Goal: Book appointment/travel/reservation

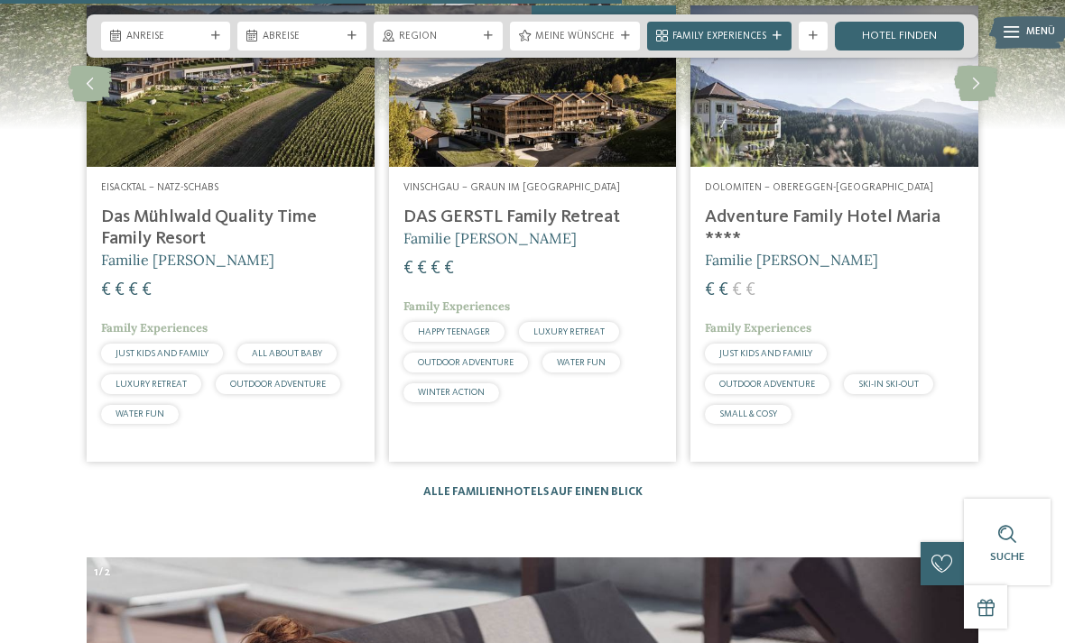
scroll to position [3774, 0]
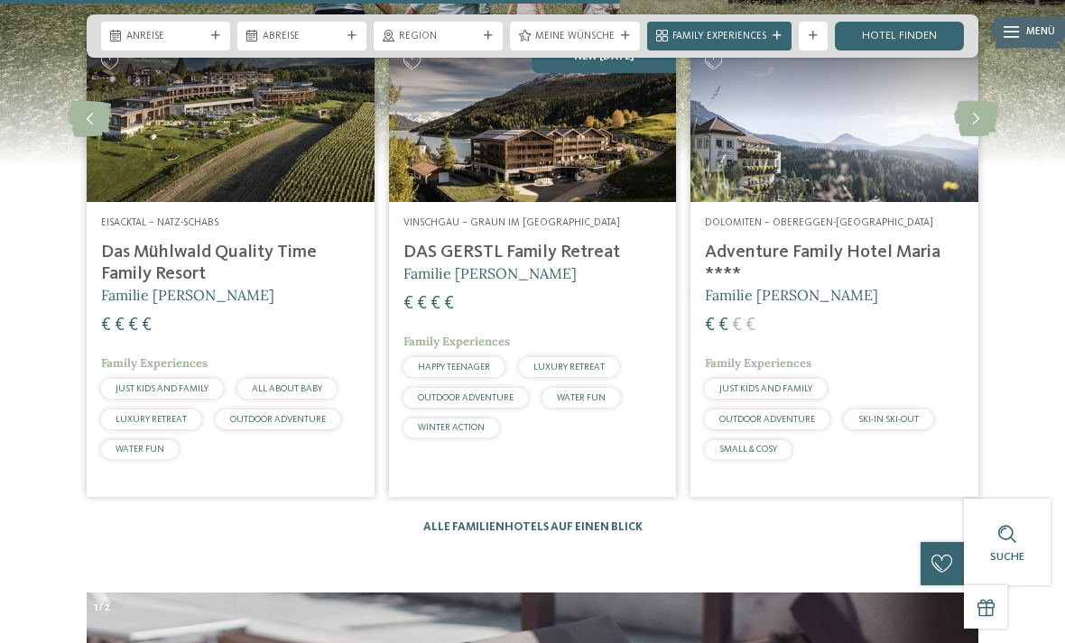
click at [134, 263] on h4 "Das Mühlwald Quality Time Family Resort" at bounding box center [230, 263] width 259 height 43
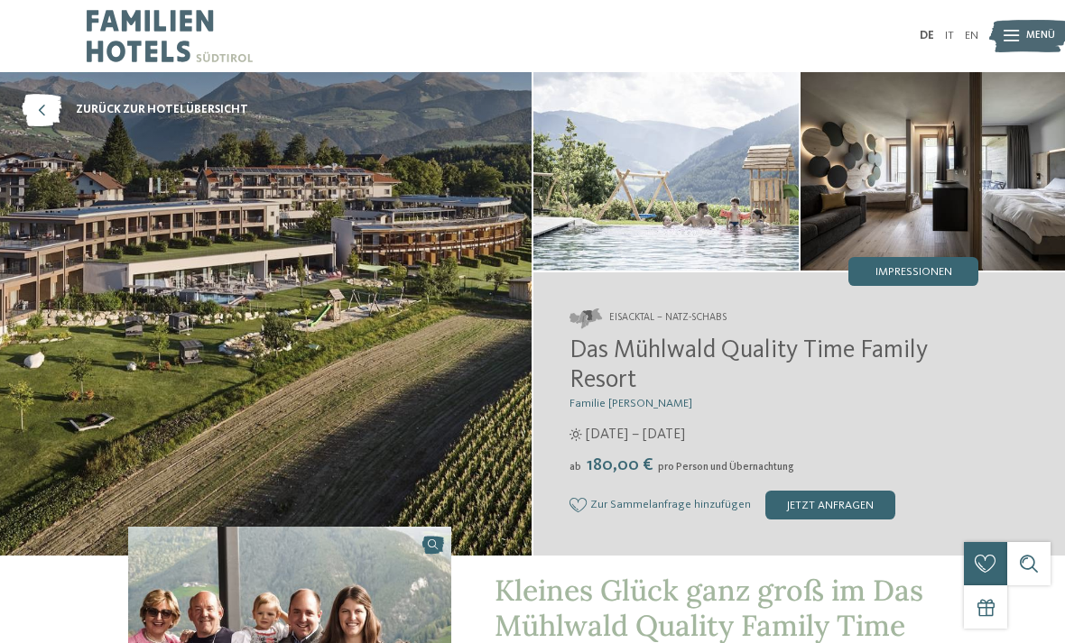
click at [1002, 25] on img at bounding box center [1028, 36] width 79 height 40
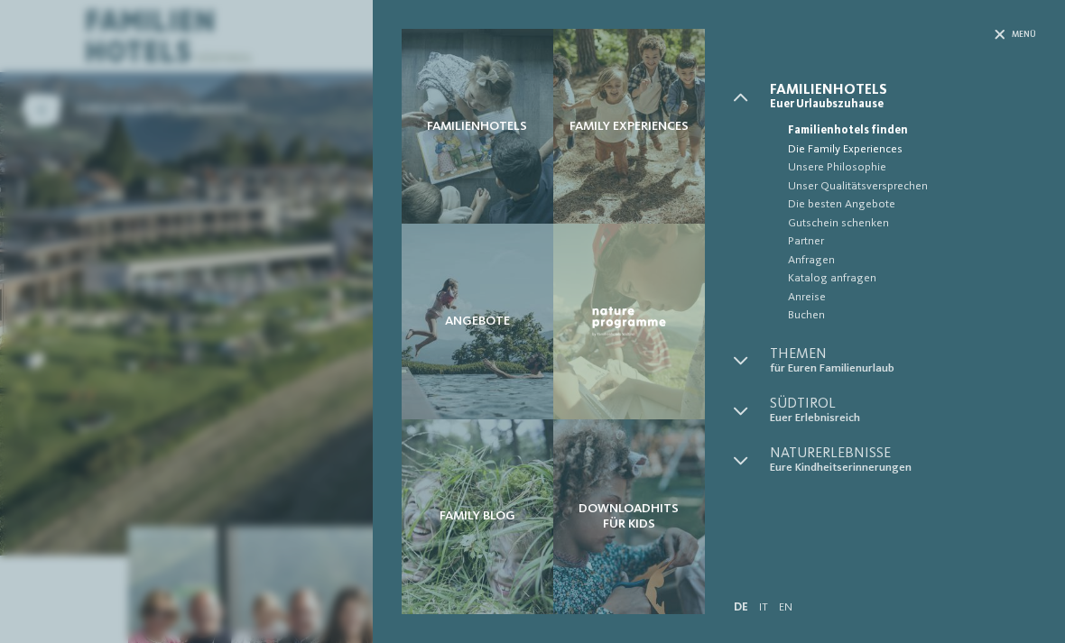
click at [894, 154] on span "Die Family Experiences" at bounding box center [912, 150] width 249 height 18
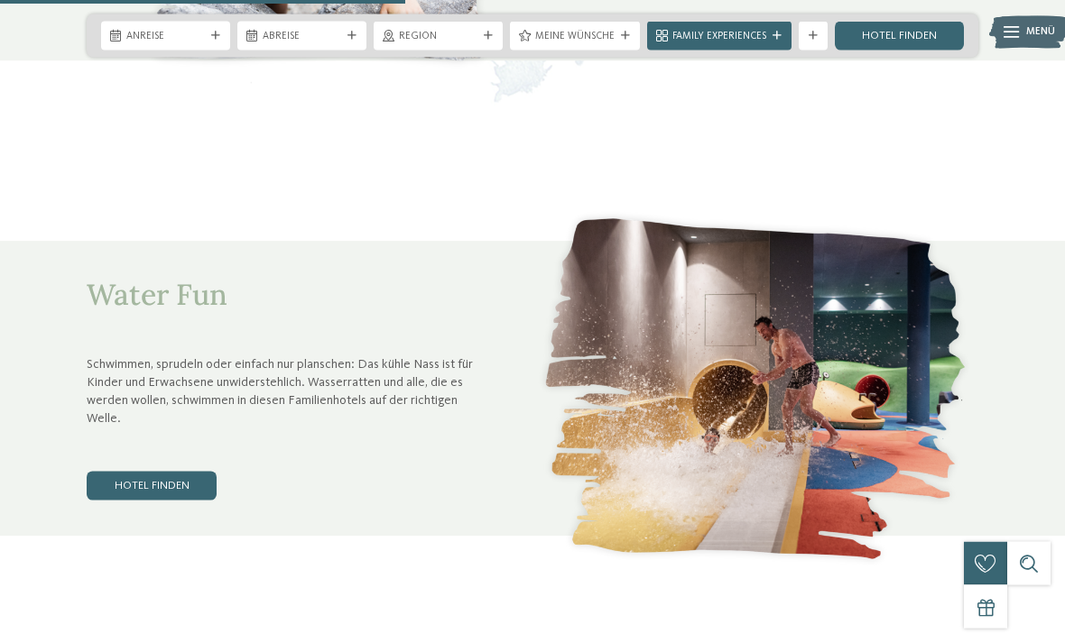
scroll to position [2178, 0]
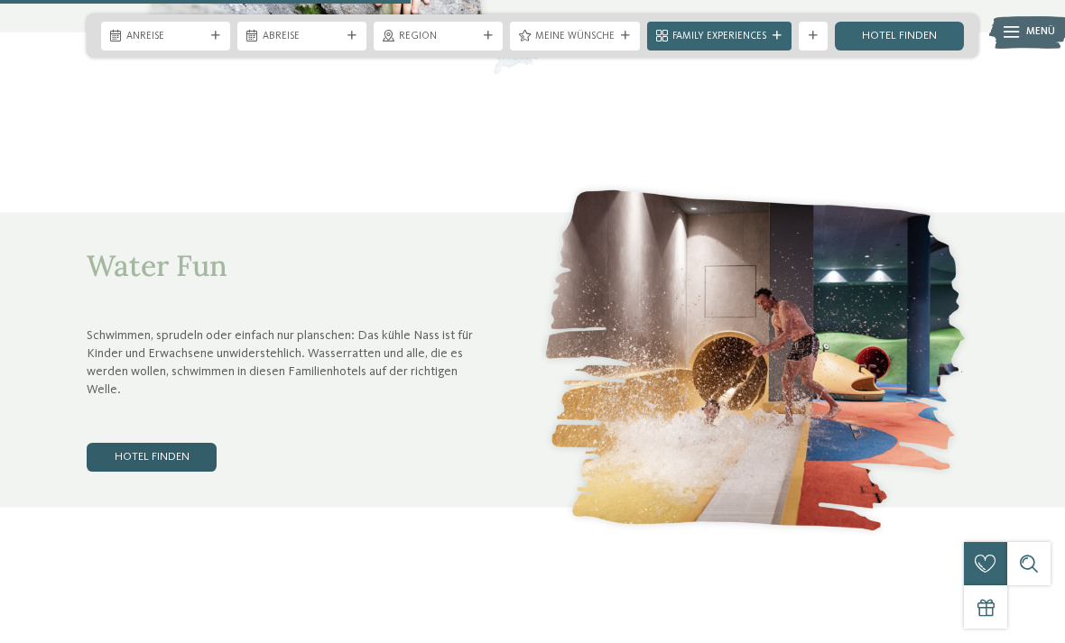
click at [121, 443] on link "Hotel finden" at bounding box center [152, 457] width 130 height 29
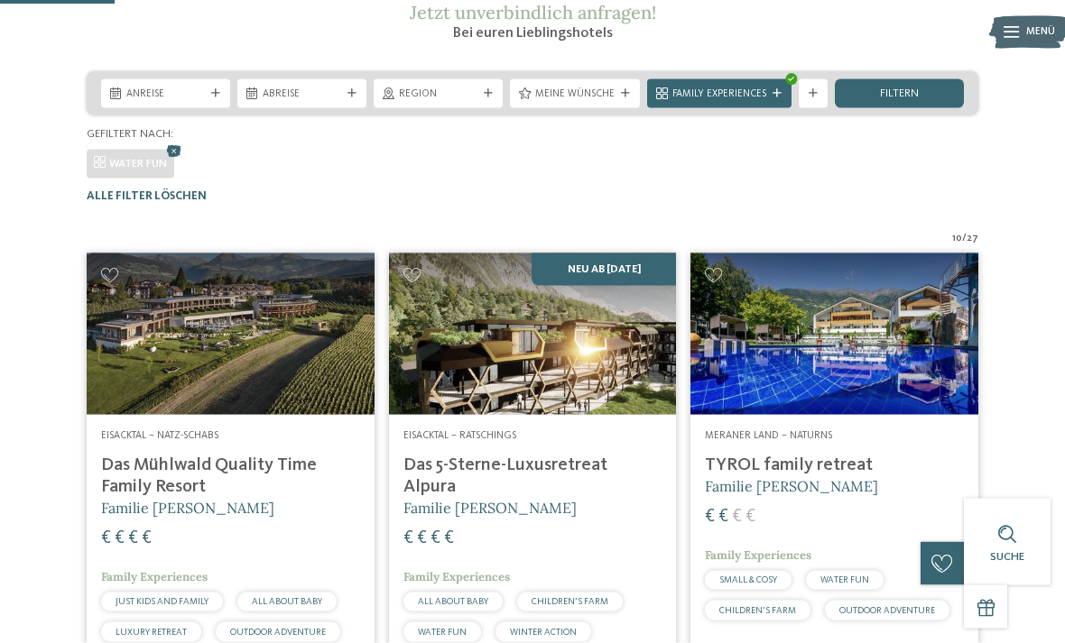
scroll to position [266, 0]
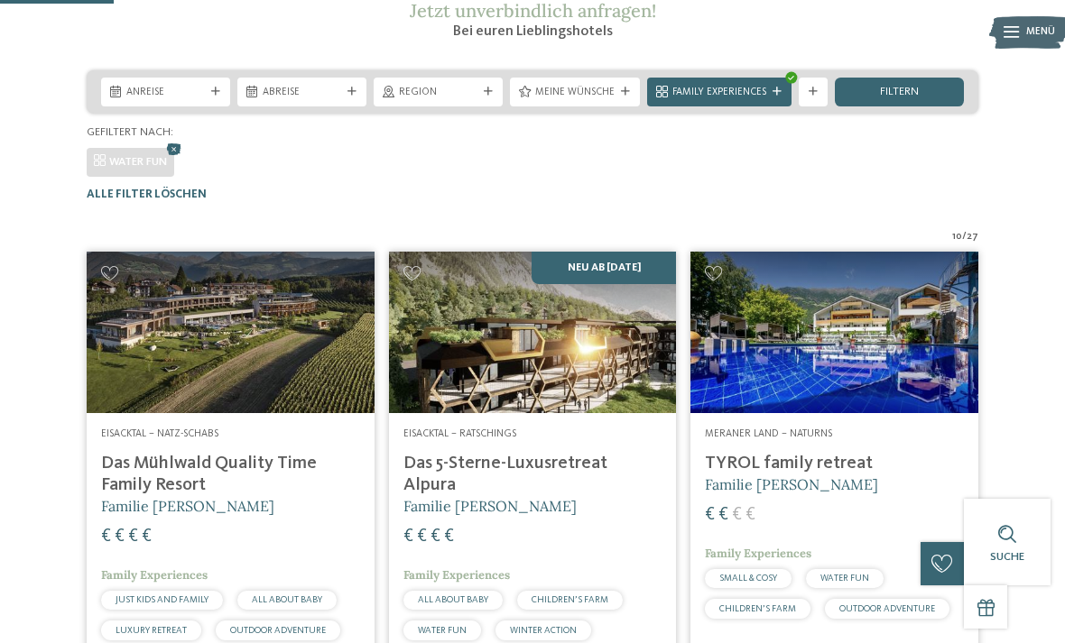
click at [156, 486] on h4 "Das Mühlwald Quality Time Family Resort" at bounding box center [230, 474] width 259 height 43
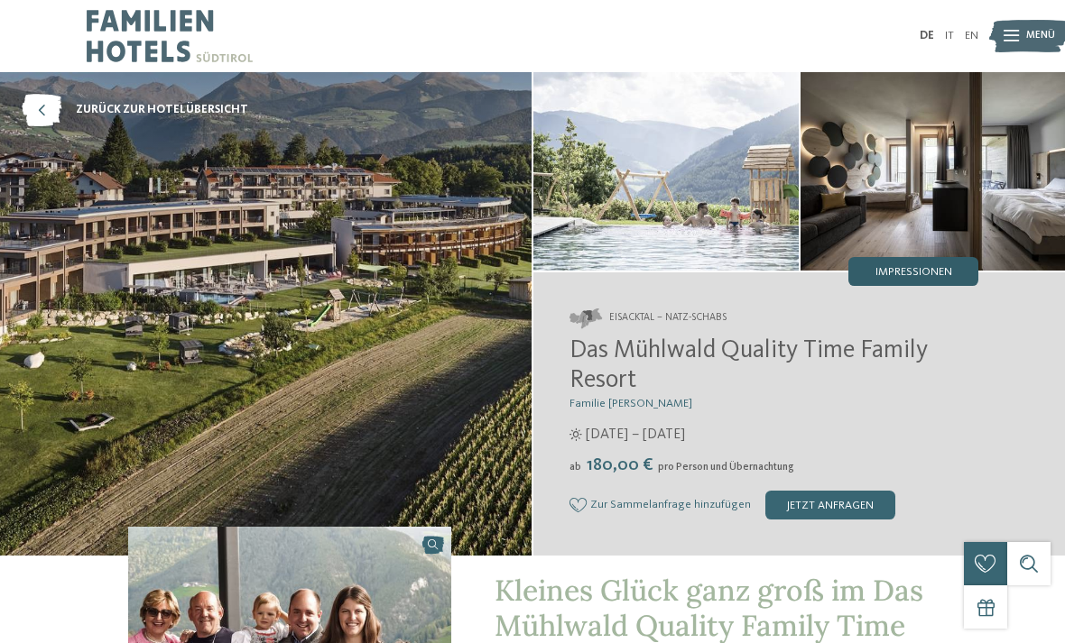
click at [945, 267] on span "Impressionen" at bounding box center [913, 273] width 77 height 12
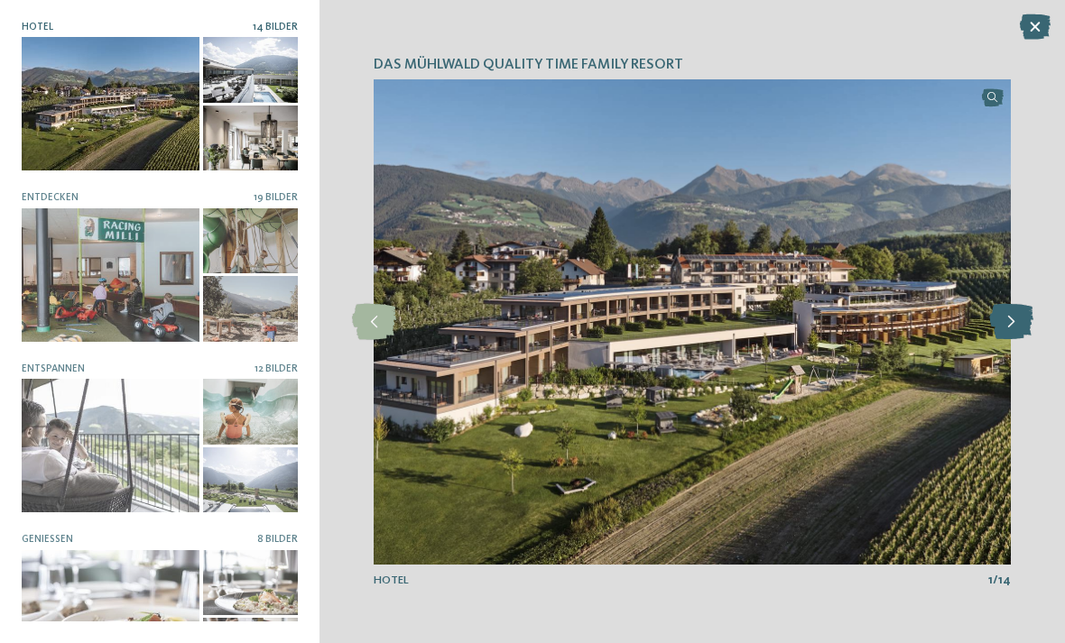
click at [1006, 326] on icon at bounding box center [1011, 322] width 44 height 36
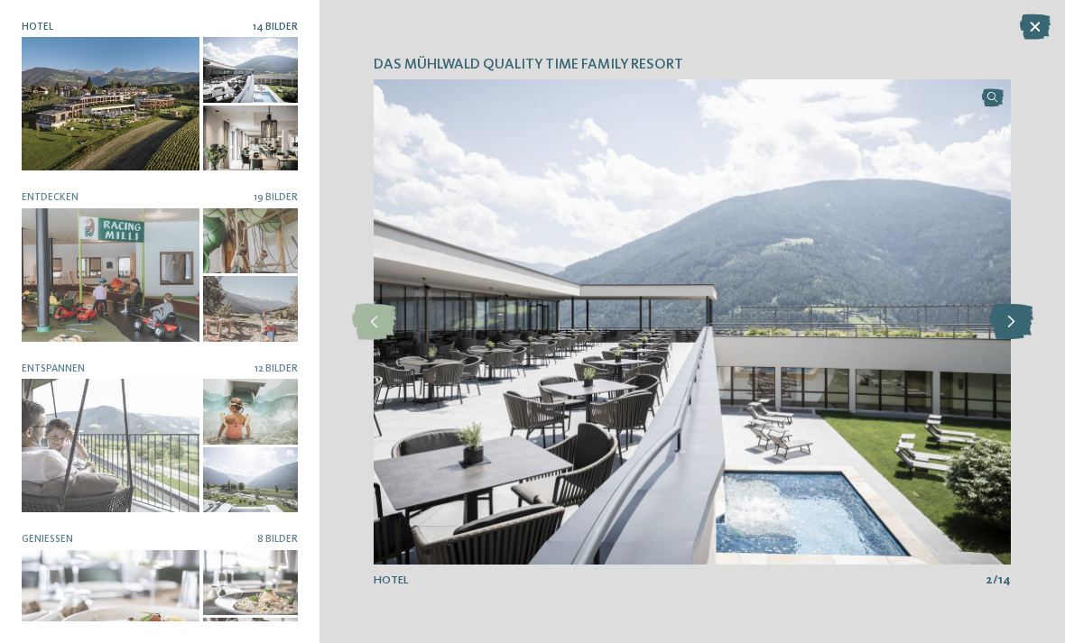
click at [1015, 328] on icon at bounding box center [1011, 322] width 44 height 36
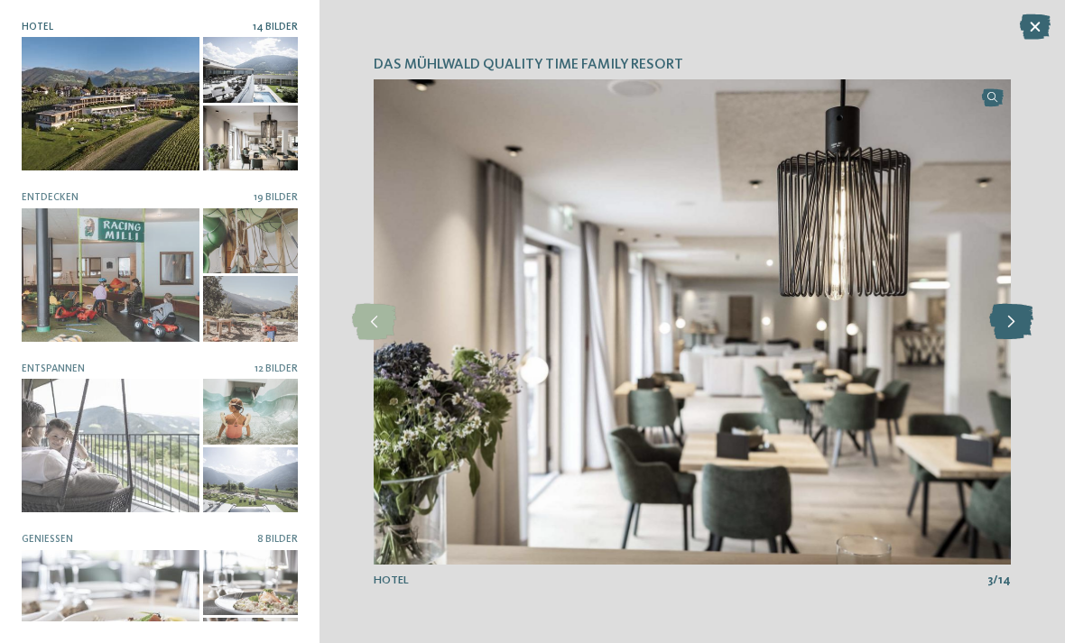
click at [1005, 320] on icon at bounding box center [1011, 322] width 44 height 36
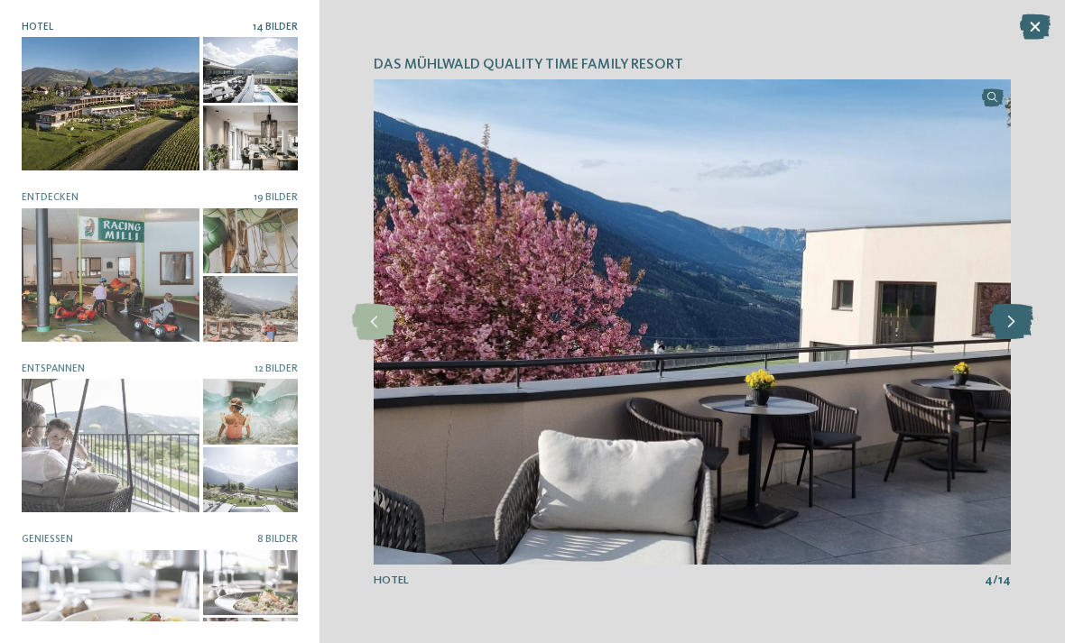
click at [1011, 319] on icon at bounding box center [1011, 322] width 44 height 36
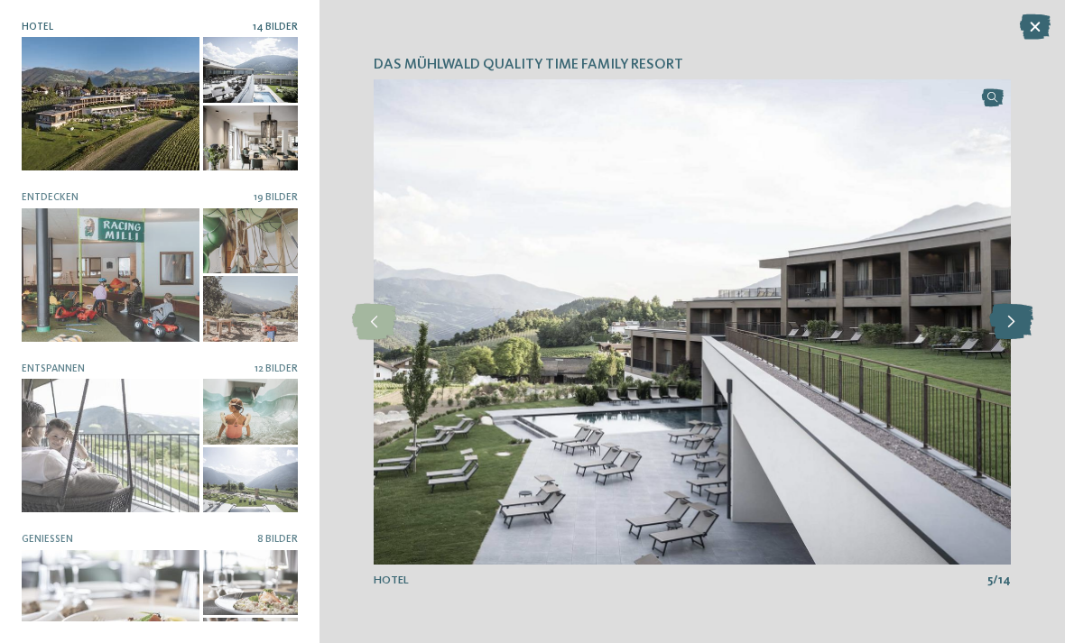
click at [1004, 323] on icon at bounding box center [1011, 322] width 44 height 36
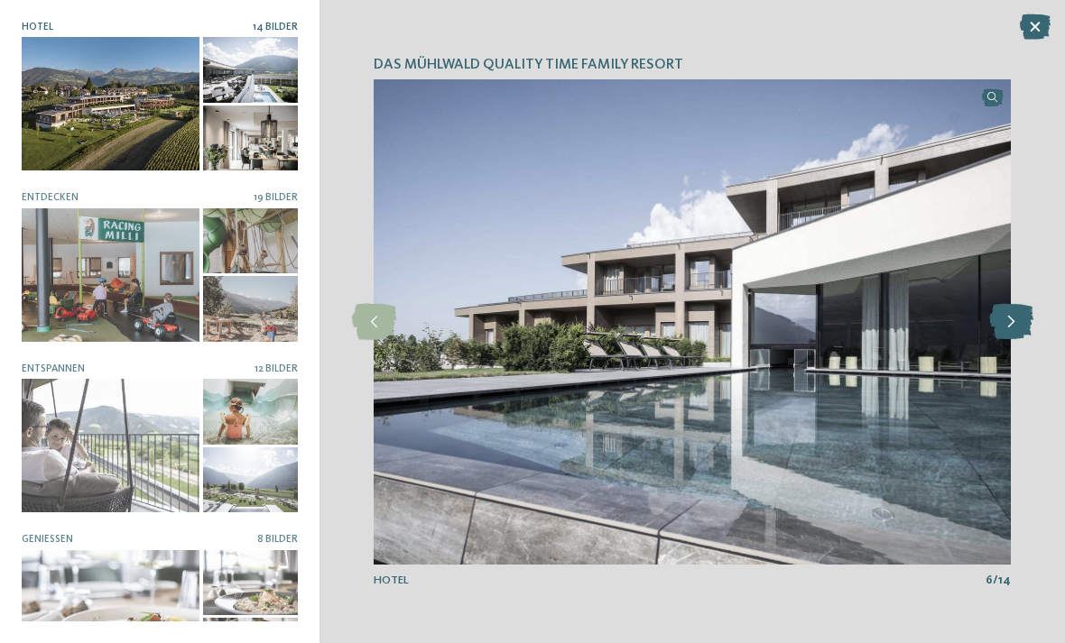
click at [1007, 321] on icon at bounding box center [1011, 322] width 44 height 36
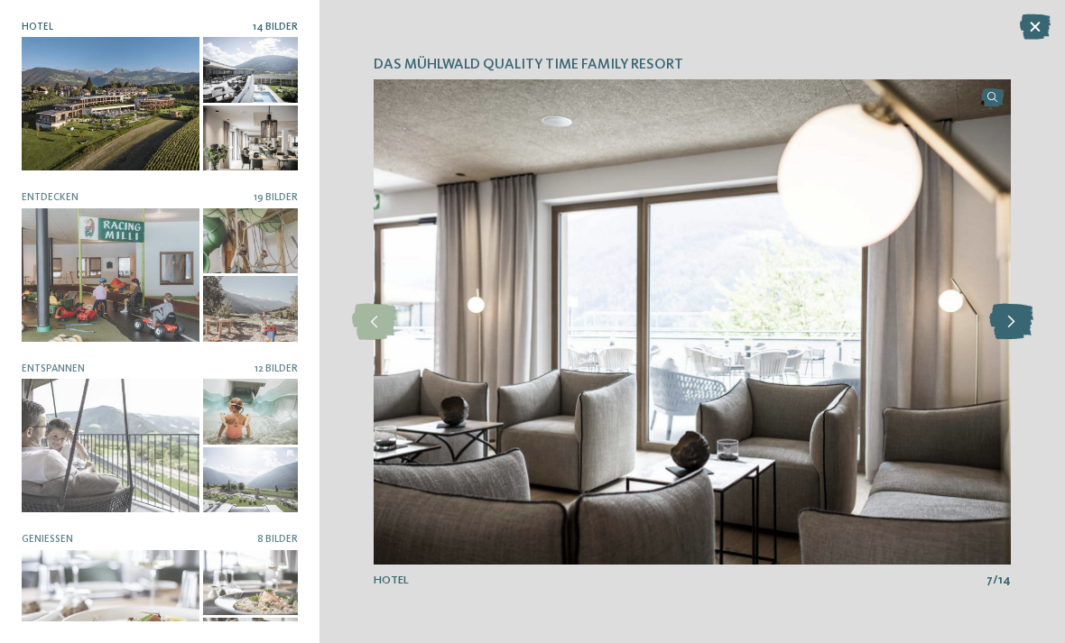
click at [1006, 306] on icon at bounding box center [1011, 322] width 44 height 36
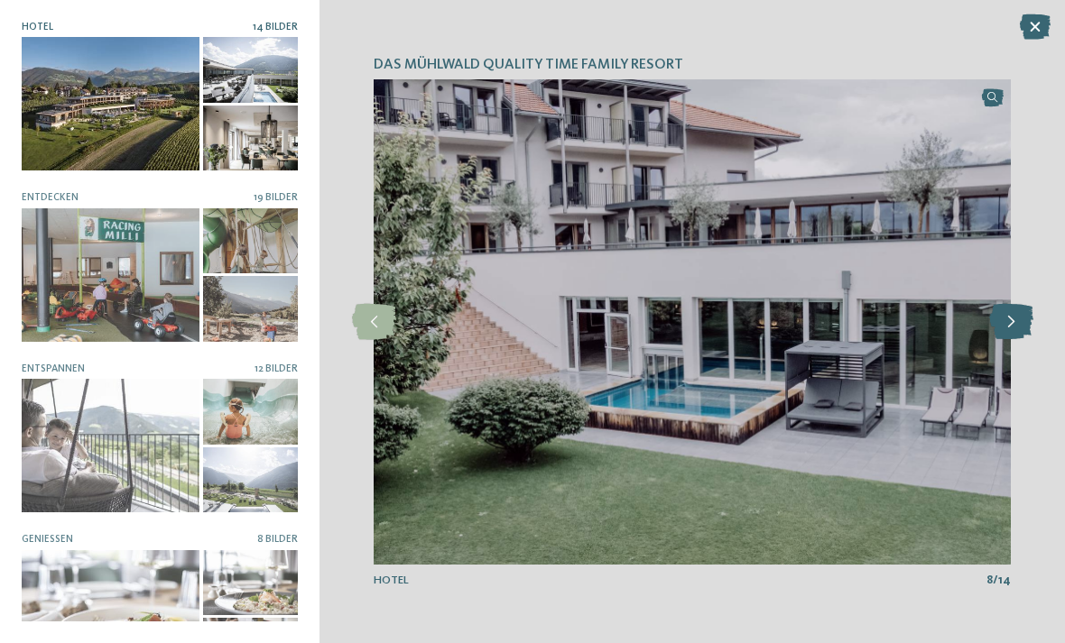
click at [1009, 310] on icon at bounding box center [1011, 322] width 44 height 36
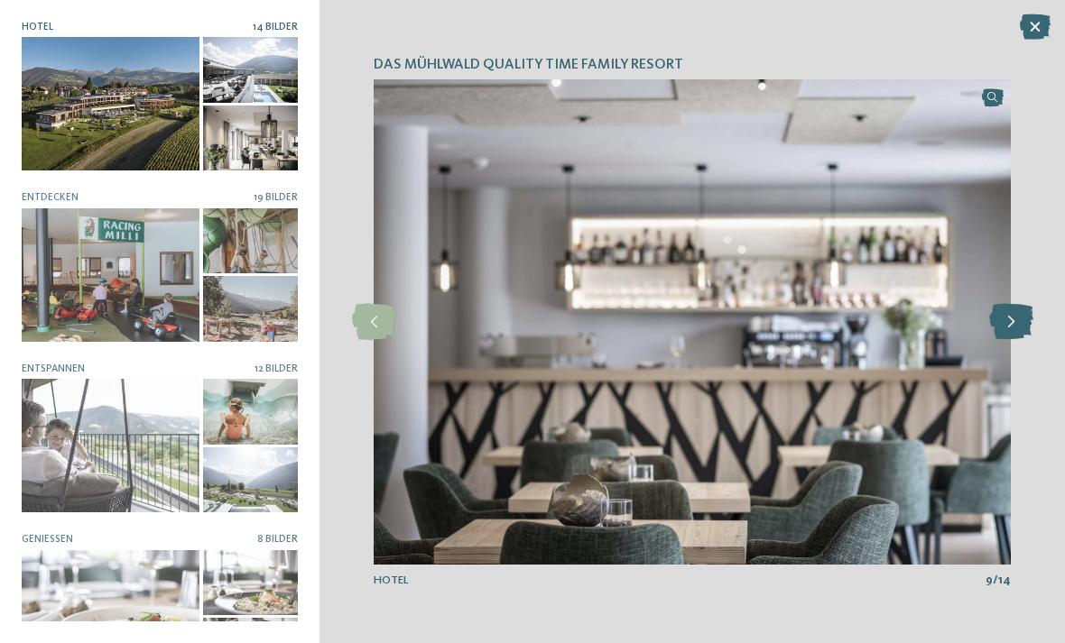
click at [1003, 311] on icon at bounding box center [1011, 322] width 44 height 36
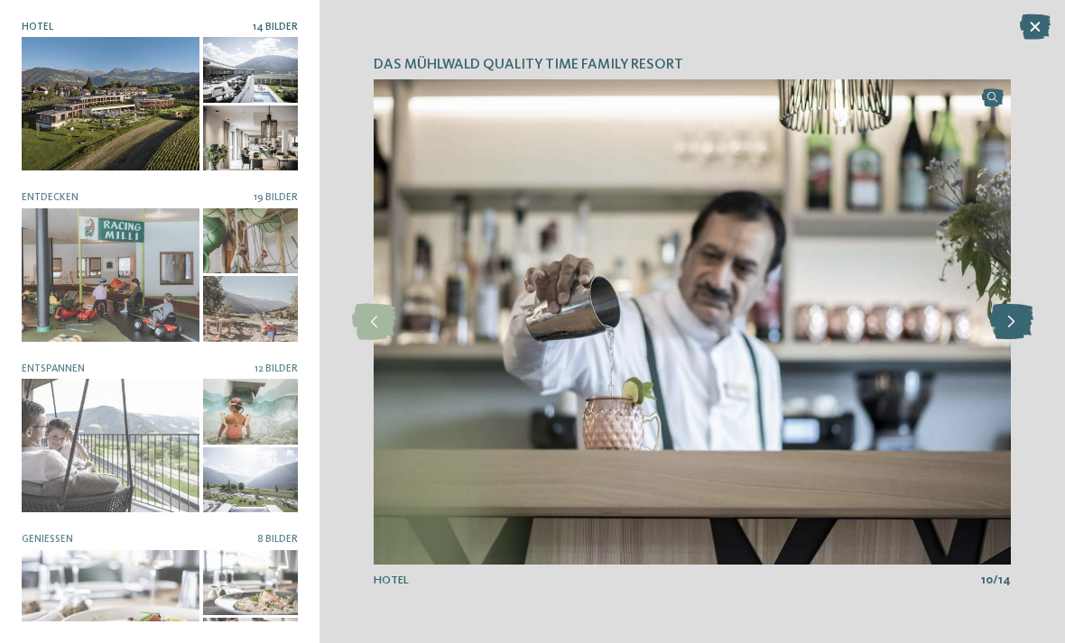
click at [1002, 315] on icon at bounding box center [1011, 322] width 44 height 36
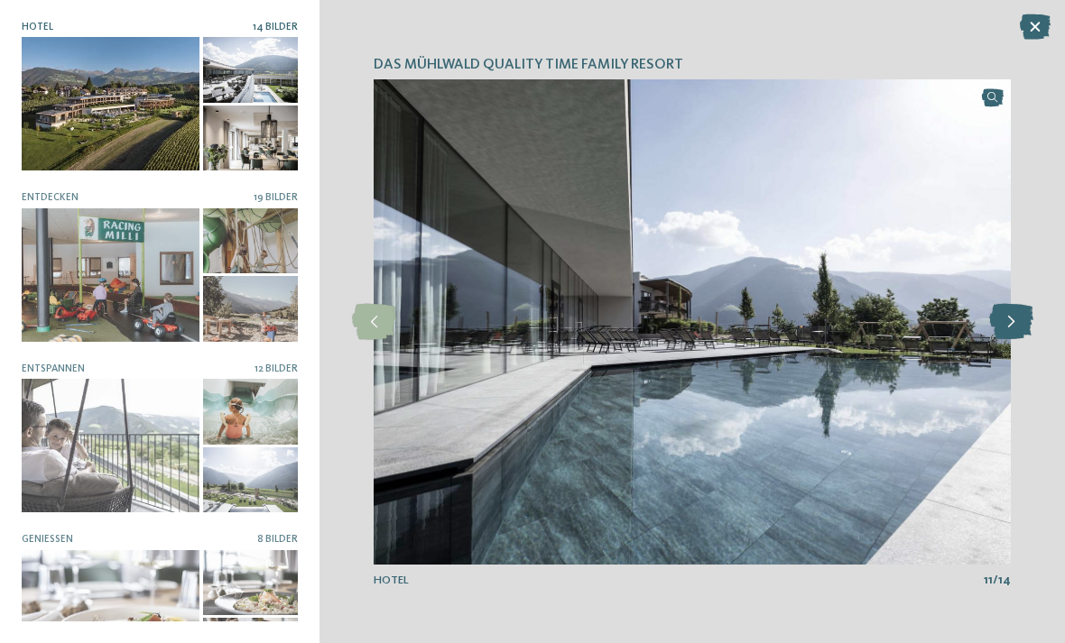
click at [1000, 315] on icon at bounding box center [1011, 322] width 44 height 36
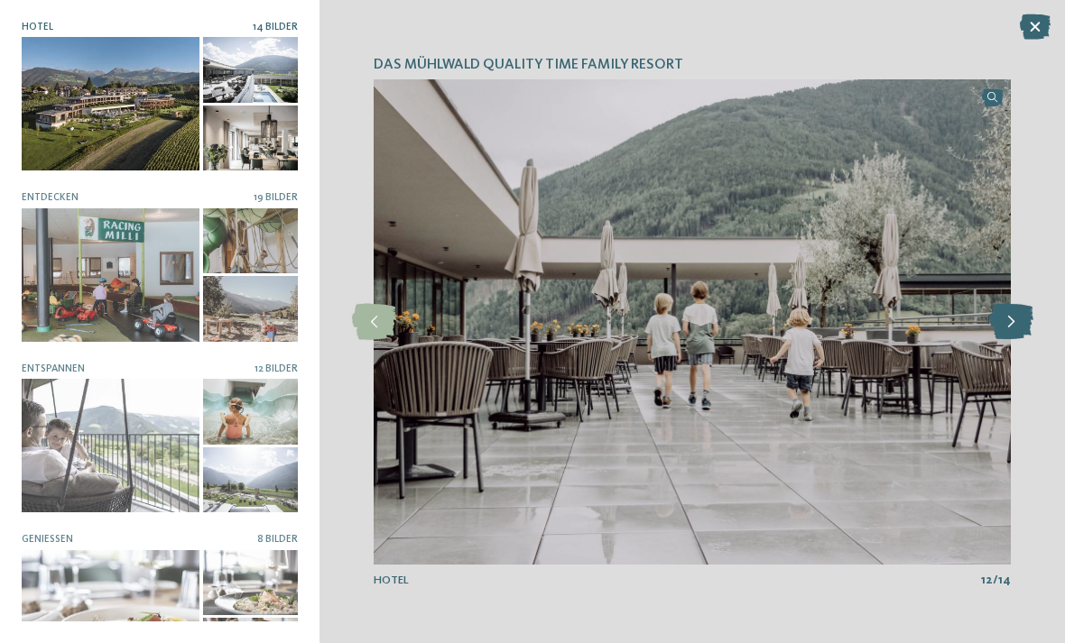
click at [1008, 315] on icon at bounding box center [1011, 322] width 44 height 36
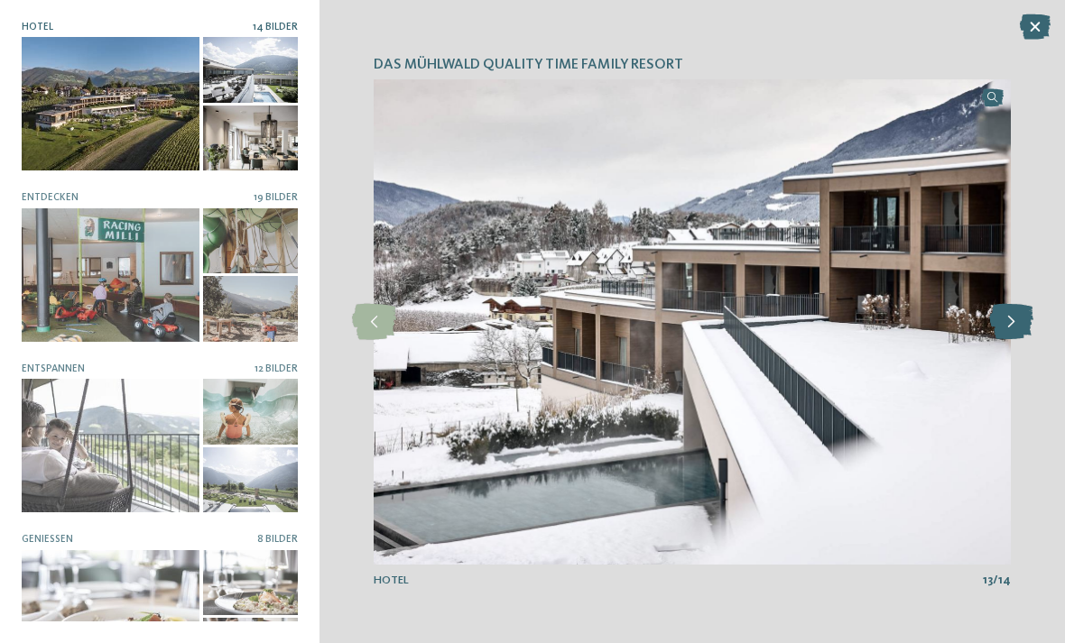
click at [1010, 313] on icon at bounding box center [1011, 322] width 44 height 36
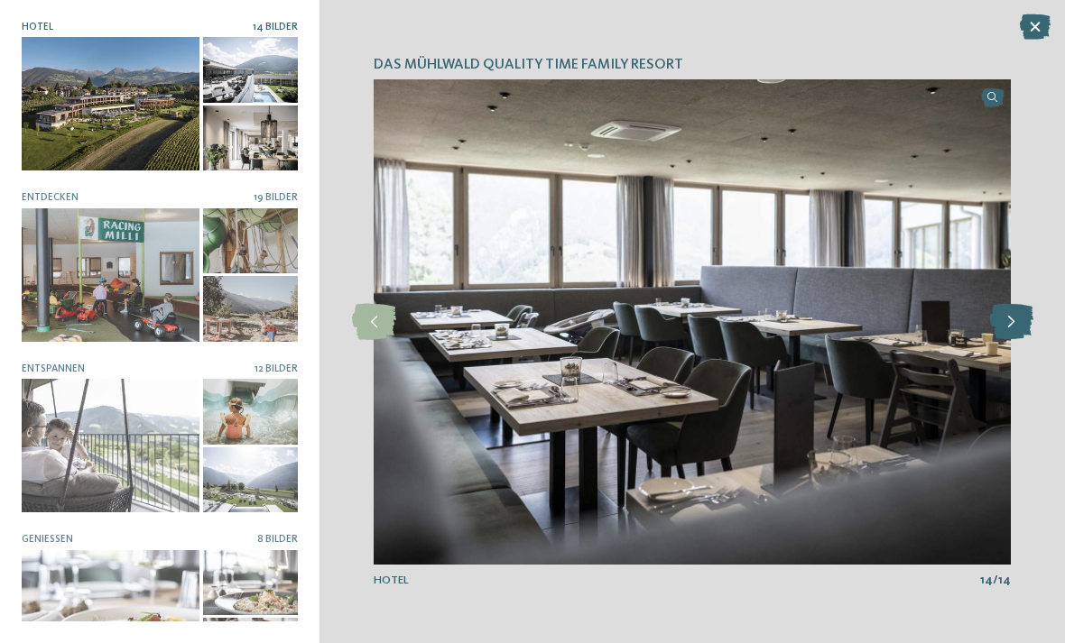
click at [1009, 313] on icon at bounding box center [1011, 322] width 44 height 36
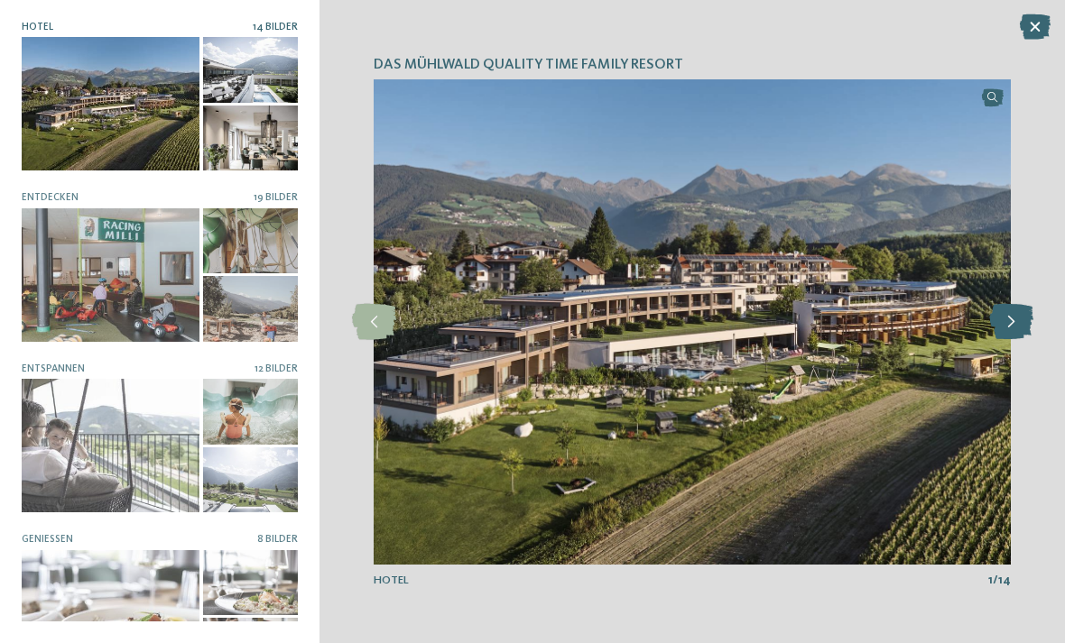
click at [1012, 320] on icon at bounding box center [1011, 322] width 44 height 36
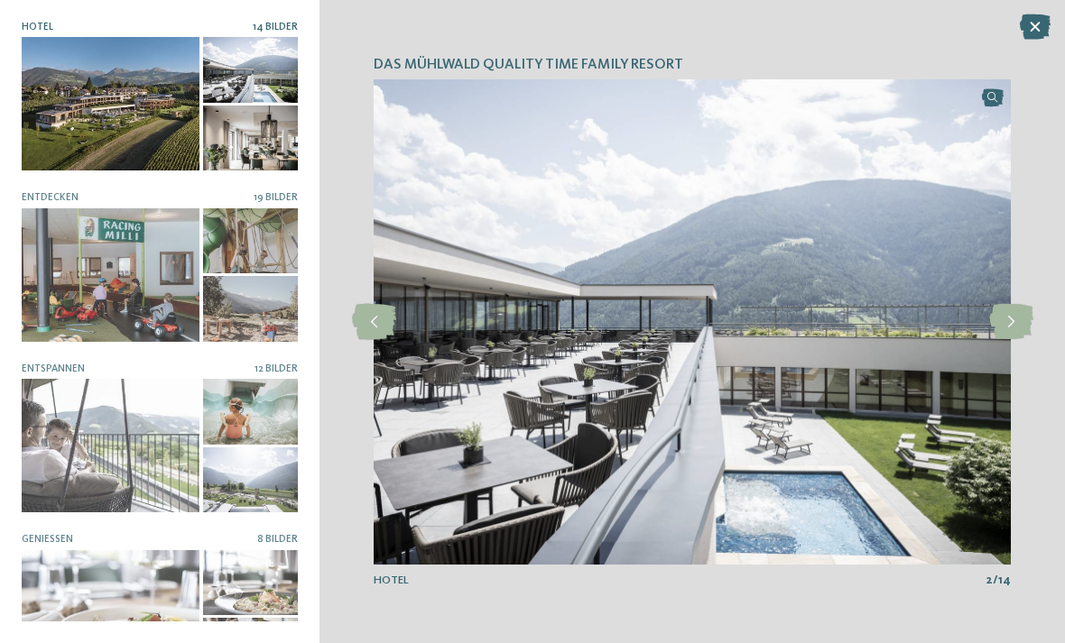
click at [217, 145] on div at bounding box center [251, 138] width 96 height 65
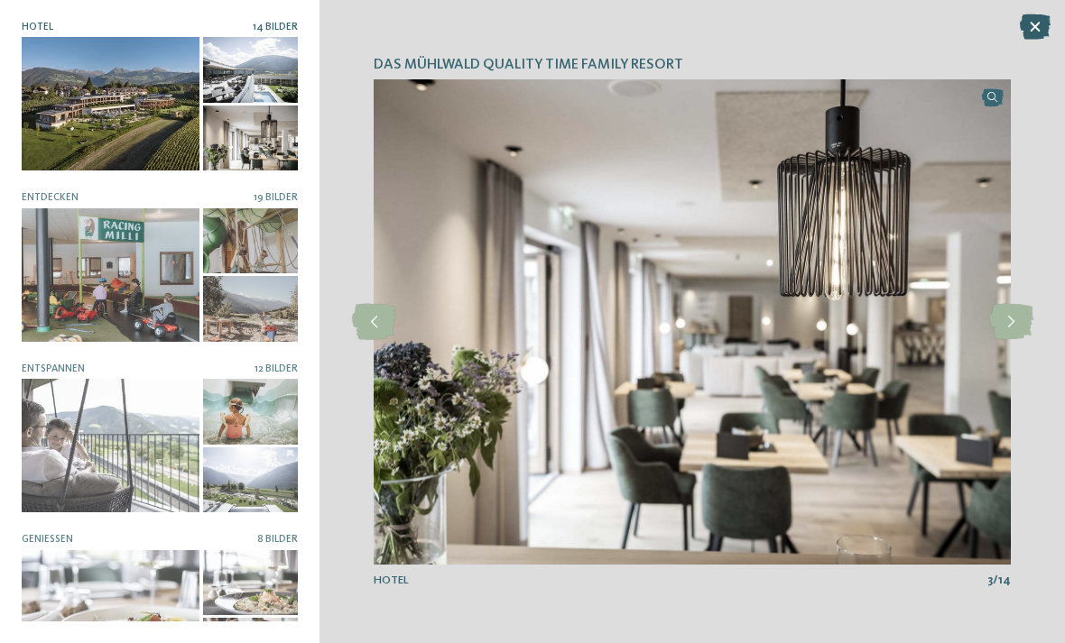
click at [1035, 26] on icon at bounding box center [1035, 26] width 31 height 25
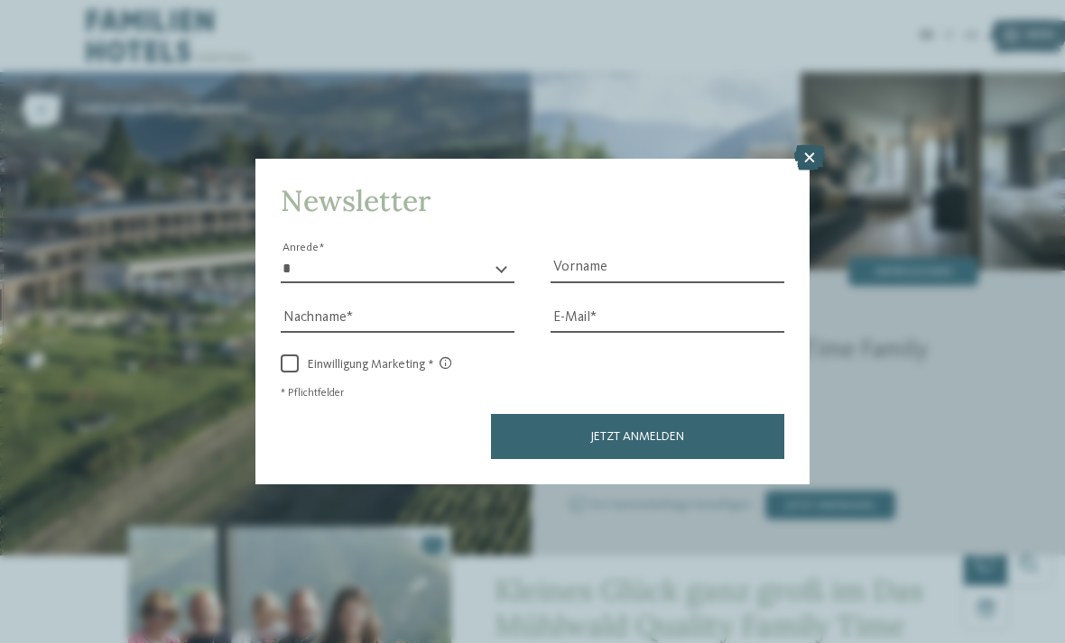
click at [811, 145] on icon at bounding box center [809, 157] width 31 height 25
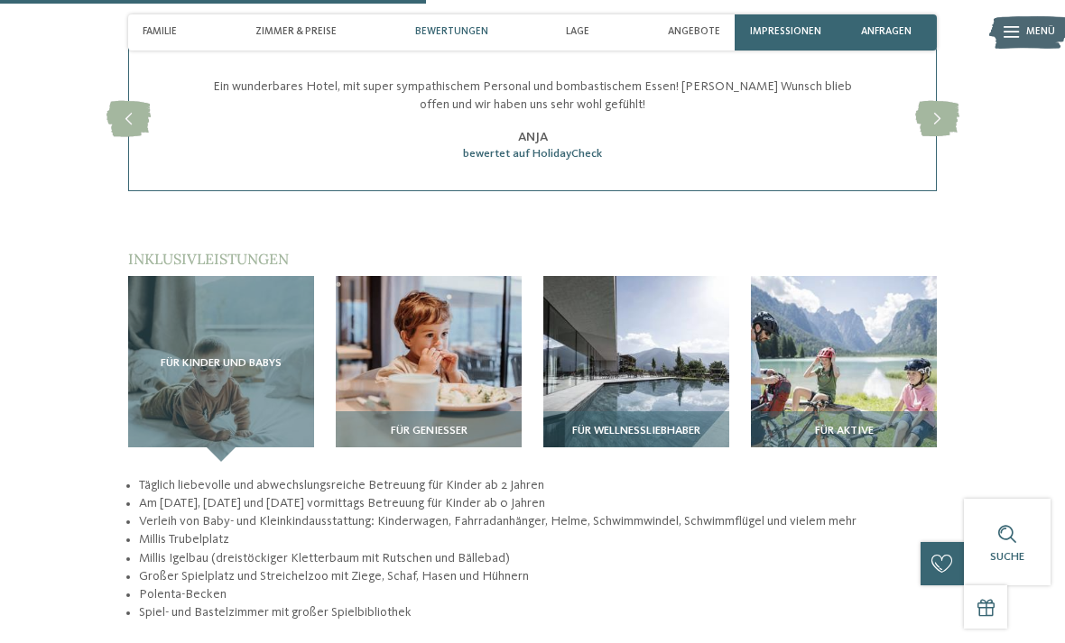
scroll to position [2015, 0]
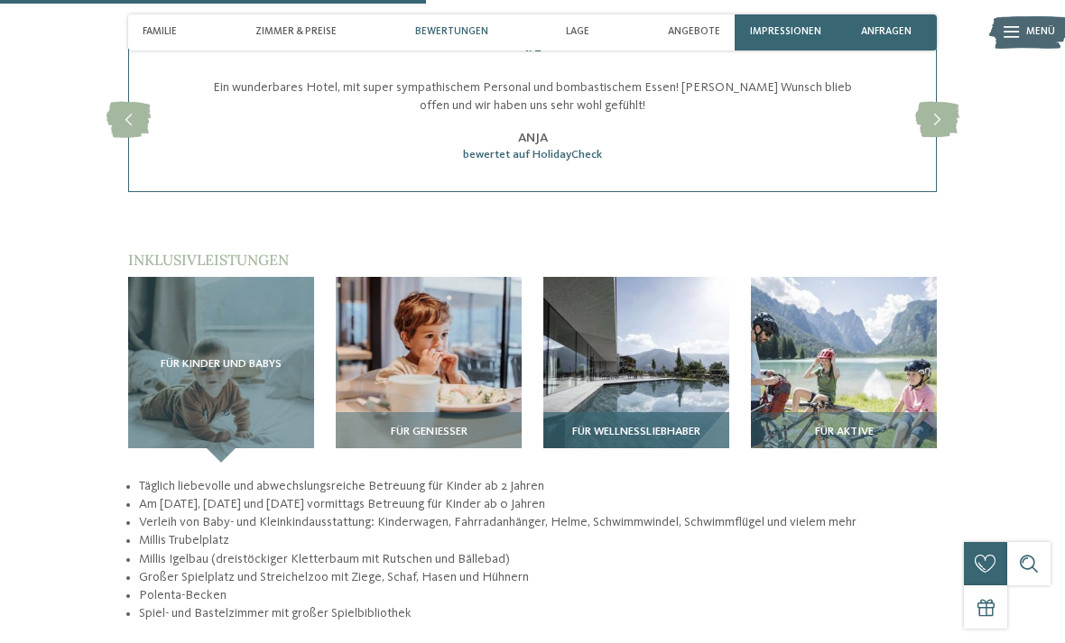
click at [663, 374] on img at bounding box center [636, 370] width 186 height 186
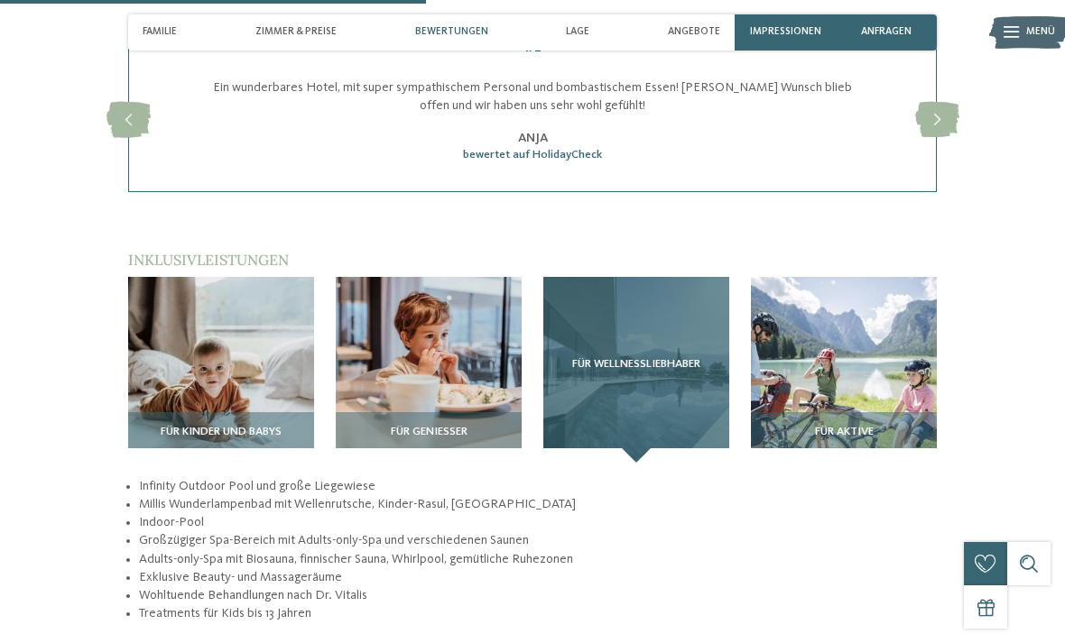
click at [656, 342] on div "Für Wellnessliebhaber" at bounding box center [636, 370] width 186 height 186
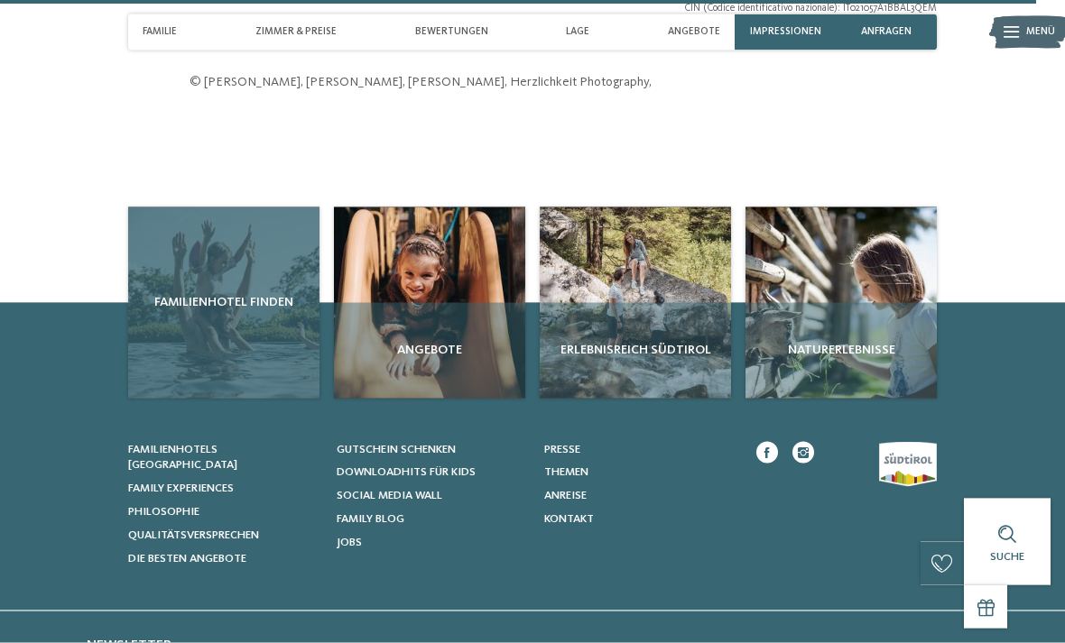
scroll to position [4940, 0]
click at [217, 312] on div "Familienhotel finden" at bounding box center [223, 302] width 191 height 191
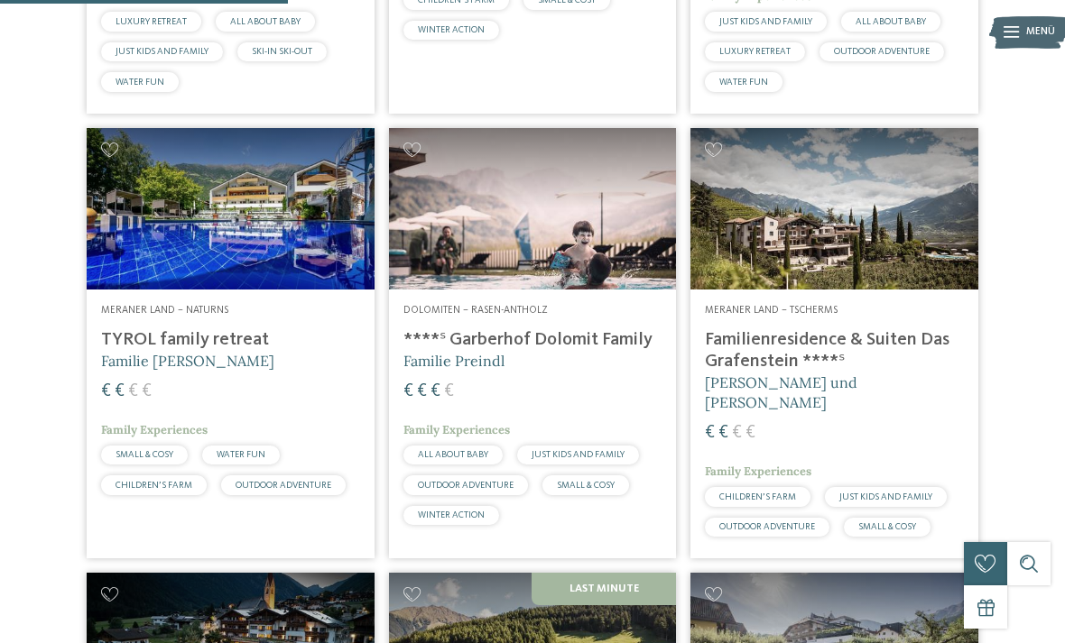
scroll to position [1234, 0]
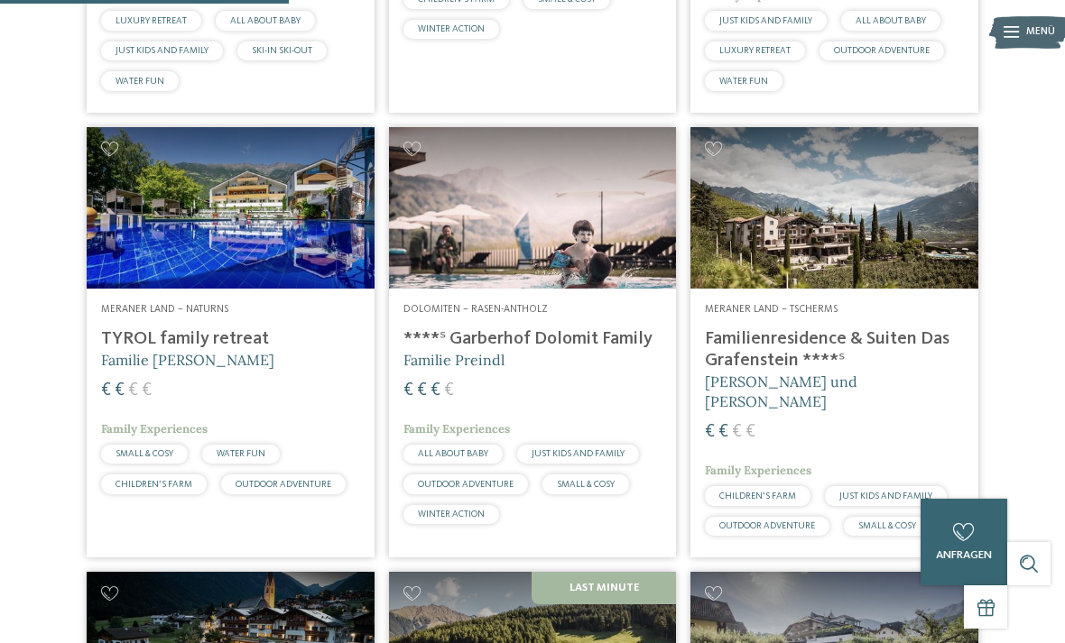
click at [479, 369] on span "Familie Preindl" at bounding box center [453, 360] width 101 height 18
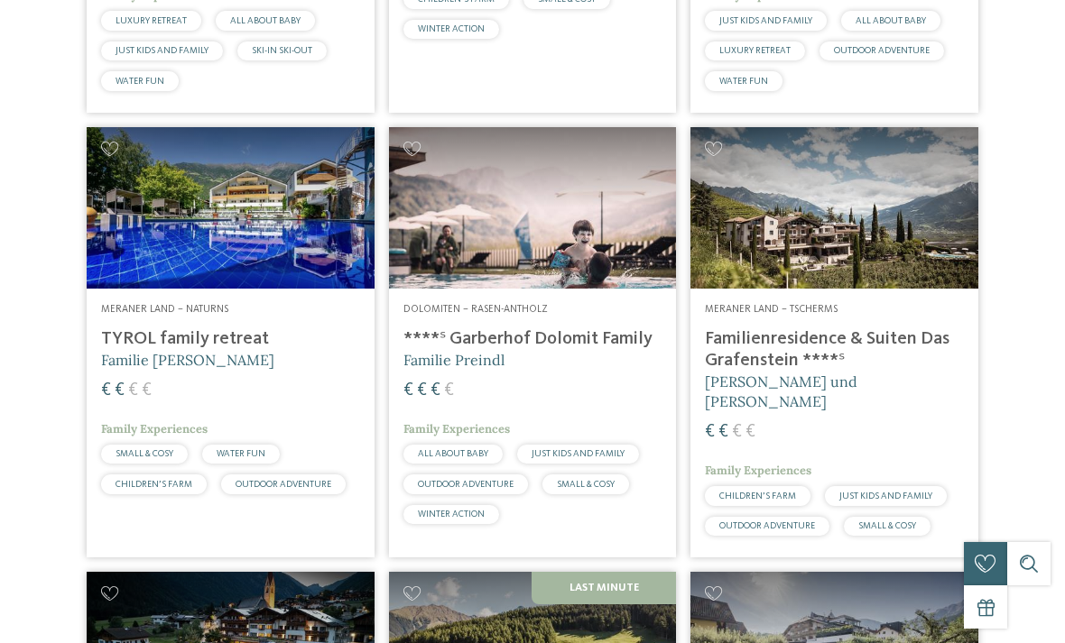
scroll to position [0, 0]
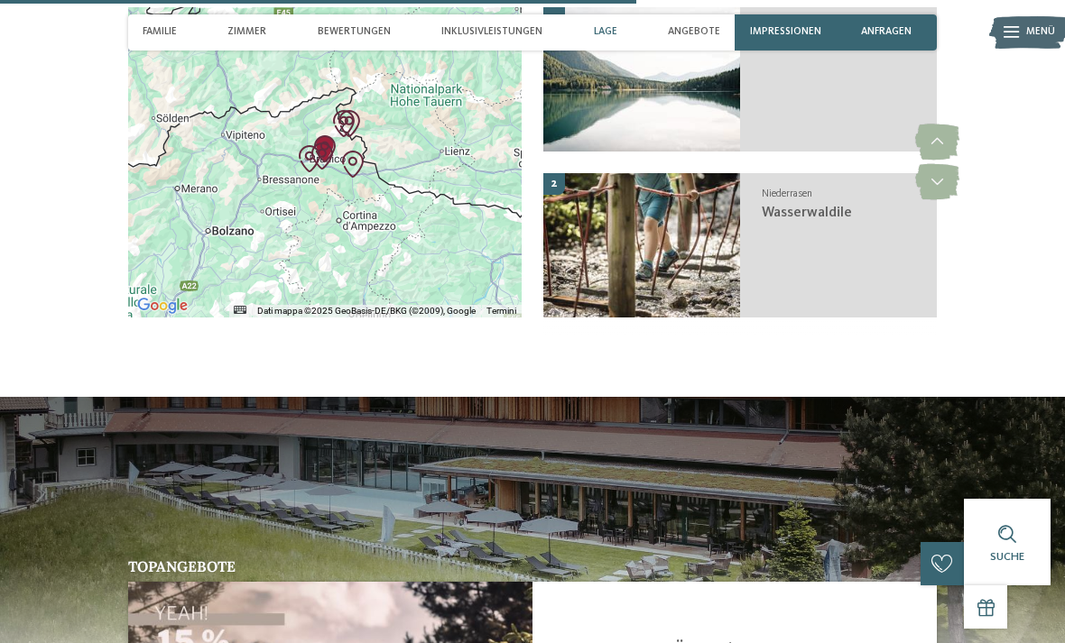
scroll to position [3546, 0]
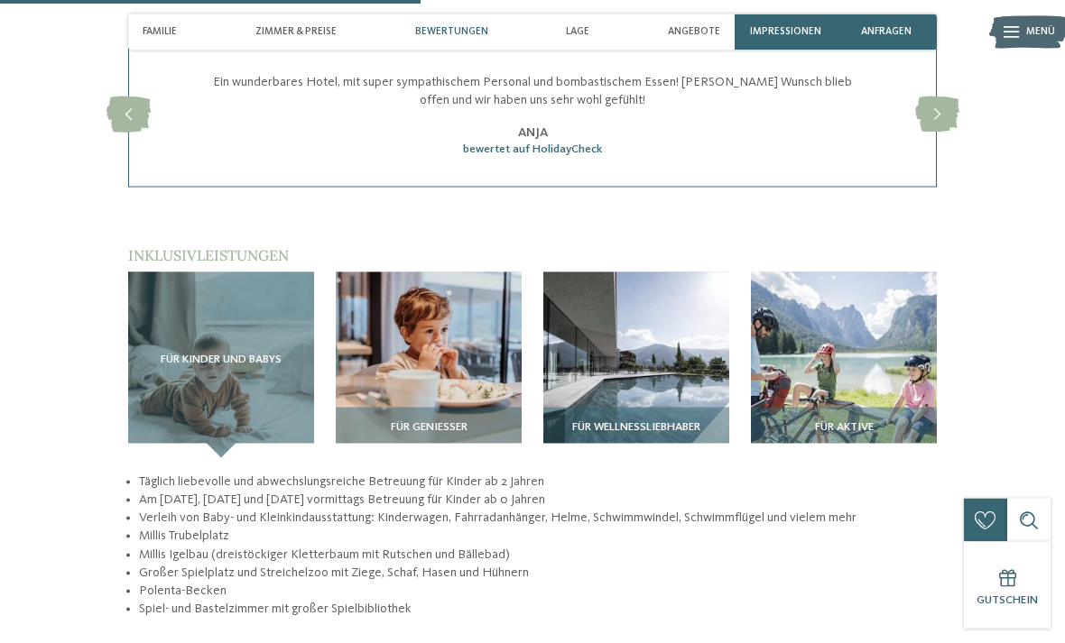
scroll to position [2015, 0]
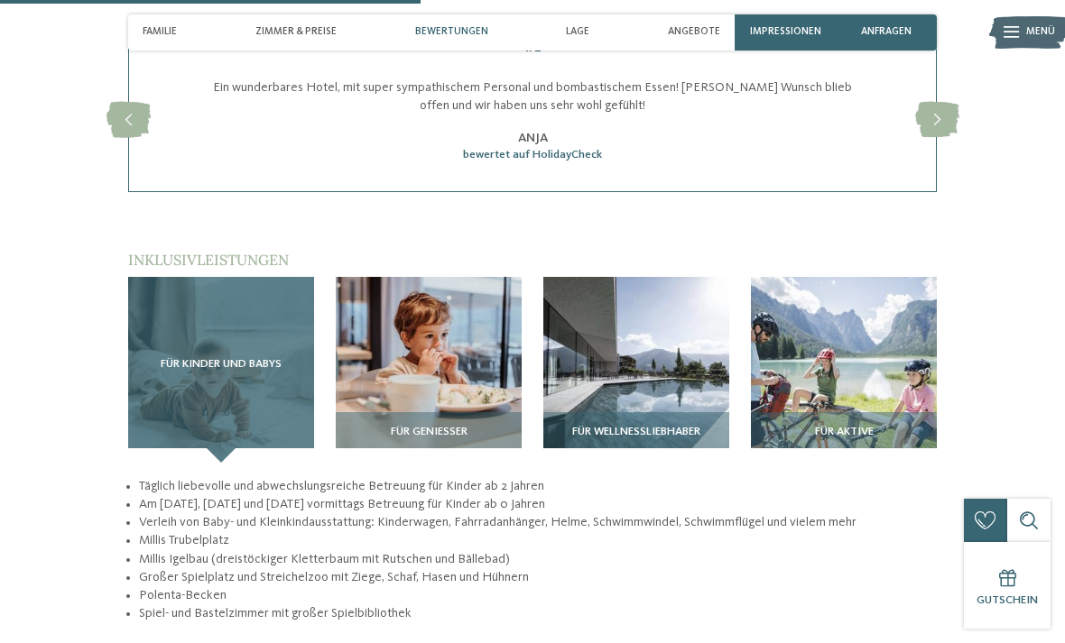
click at [201, 358] on span "Für Kinder und Babys" at bounding box center [221, 364] width 121 height 13
click at [208, 358] on span "Für Kinder und Babys" at bounding box center [221, 364] width 121 height 13
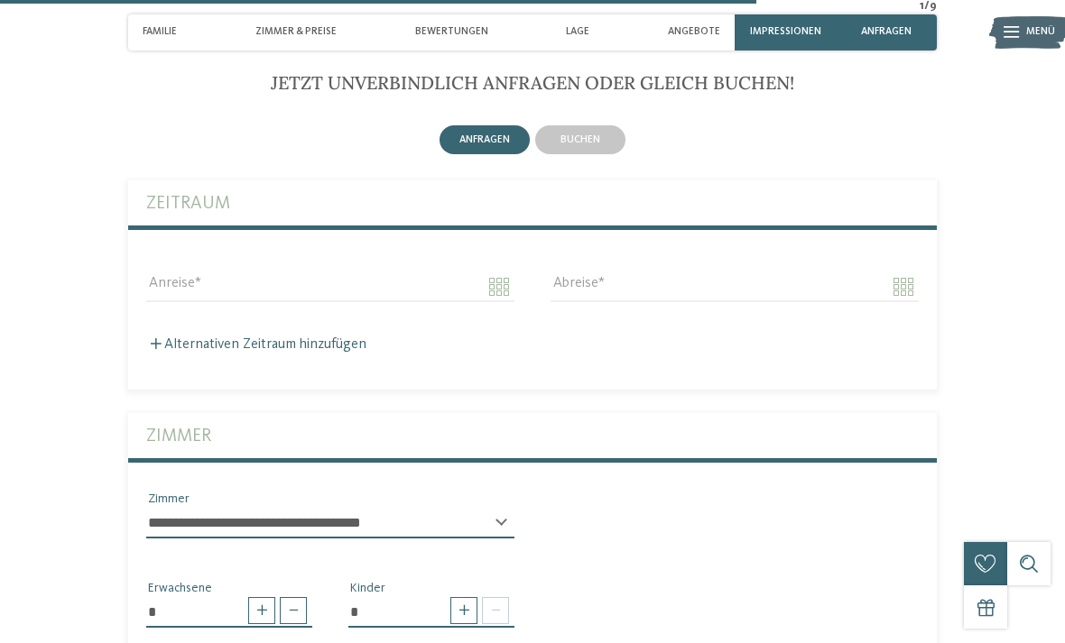
scroll to position [3596, 0]
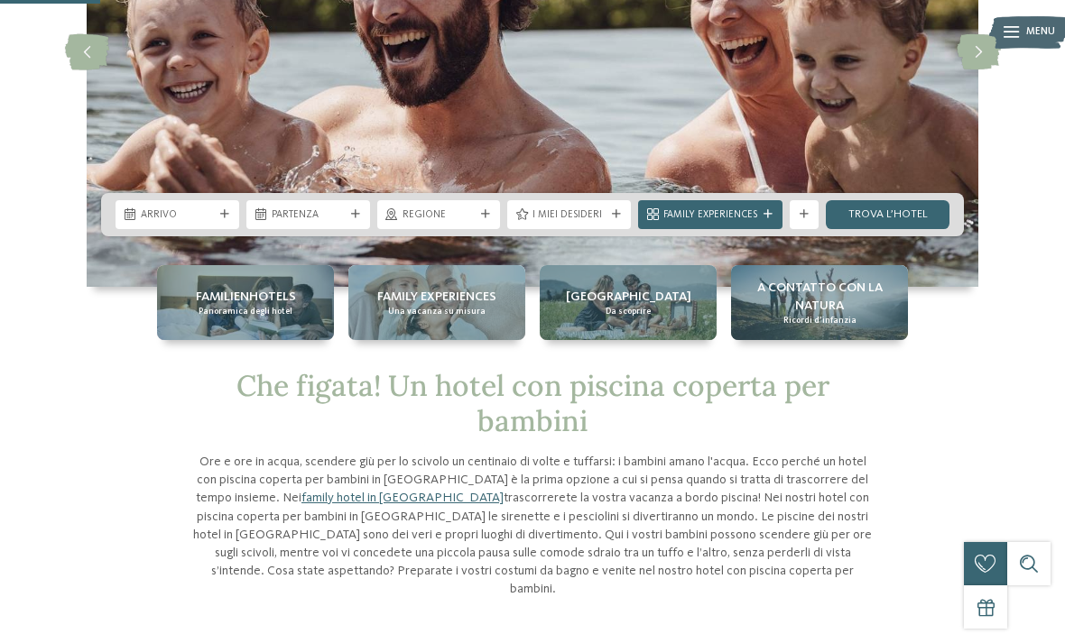
scroll to position [277, 0]
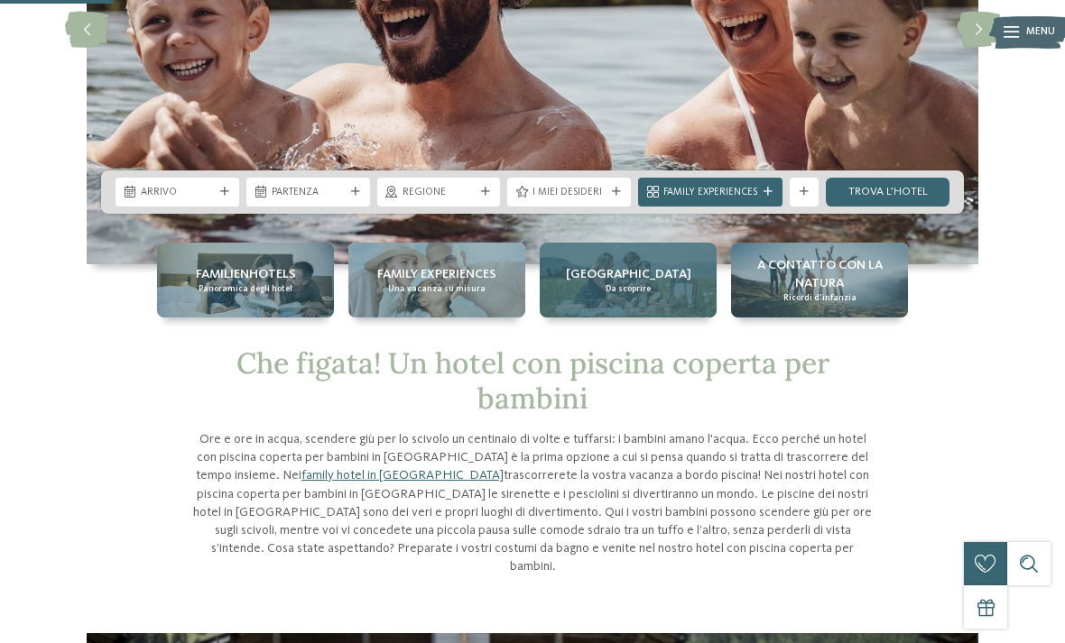
click at [654, 283] on span "[GEOGRAPHIC_DATA]" at bounding box center [628, 274] width 125 height 18
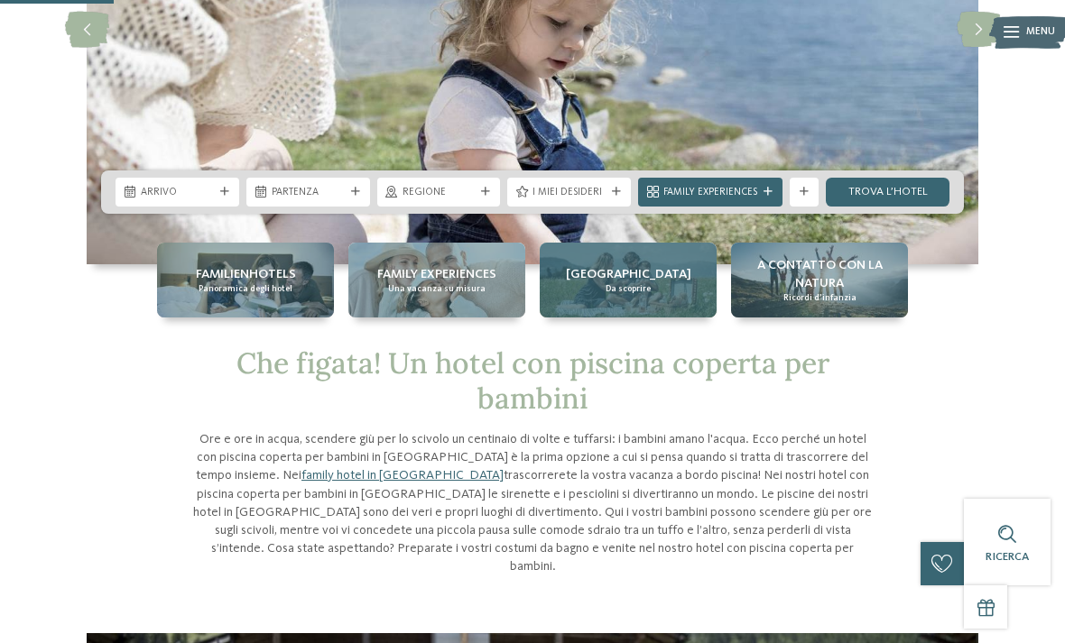
click at [646, 265] on span "[GEOGRAPHIC_DATA]" at bounding box center [628, 274] width 125 height 18
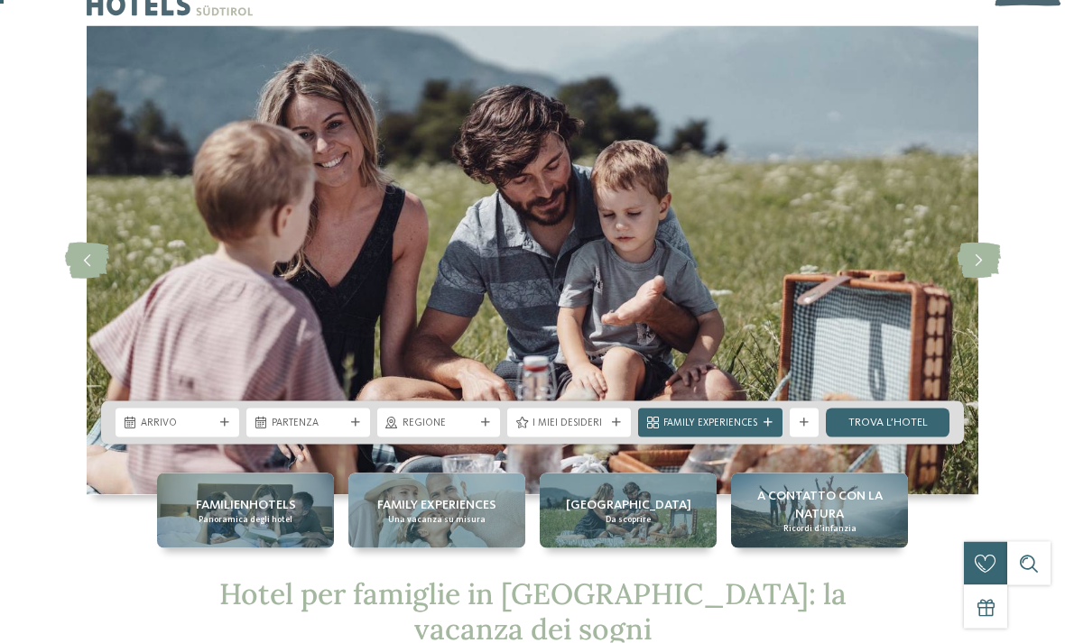
scroll to position [60, 0]
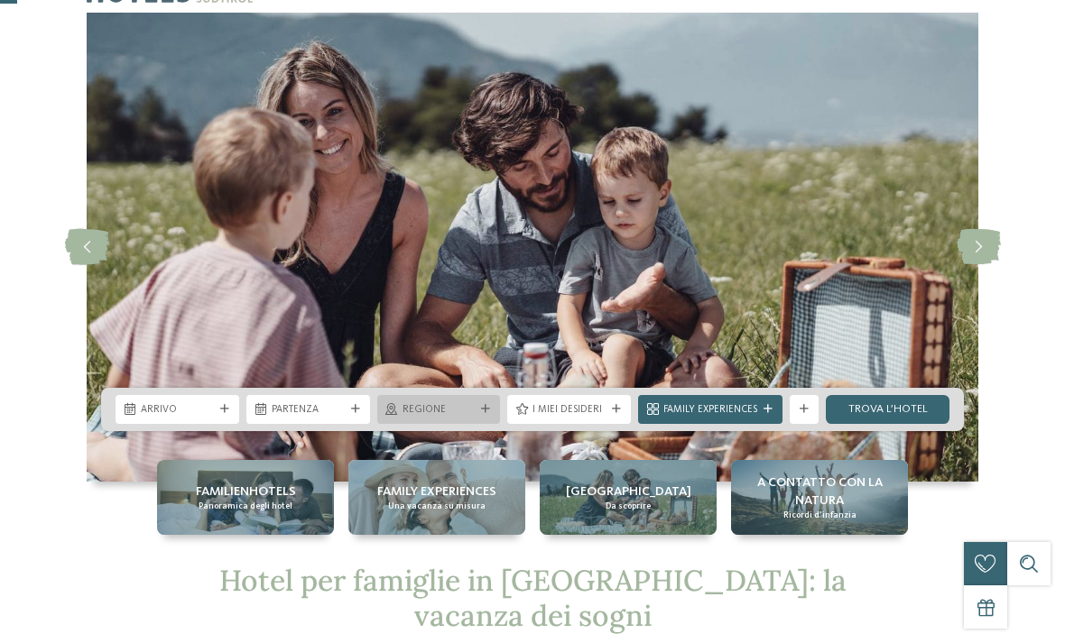
click at [466, 411] on span "Regione" at bounding box center [438, 410] width 73 height 14
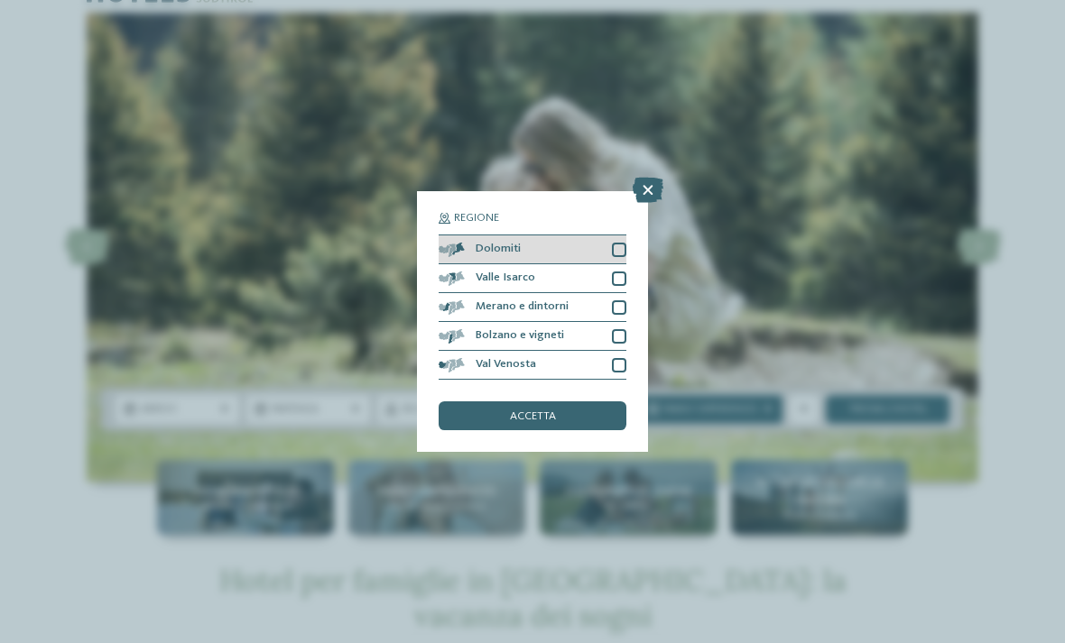
click at [606, 236] on div "Dolomiti" at bounding box center [533, 250] width 188 height 29
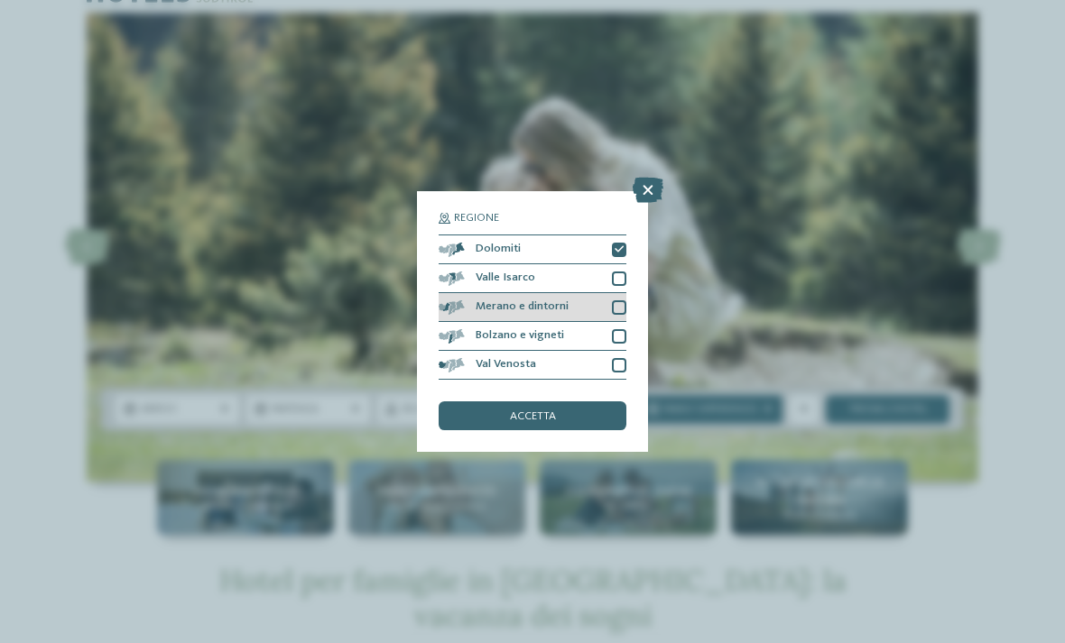
click at [625, 301] on div at bounding box center [619, 308] width 14 height 14
click at [592, 402] on div "accetta" at bounding box center [533, 416] width 188 height 29
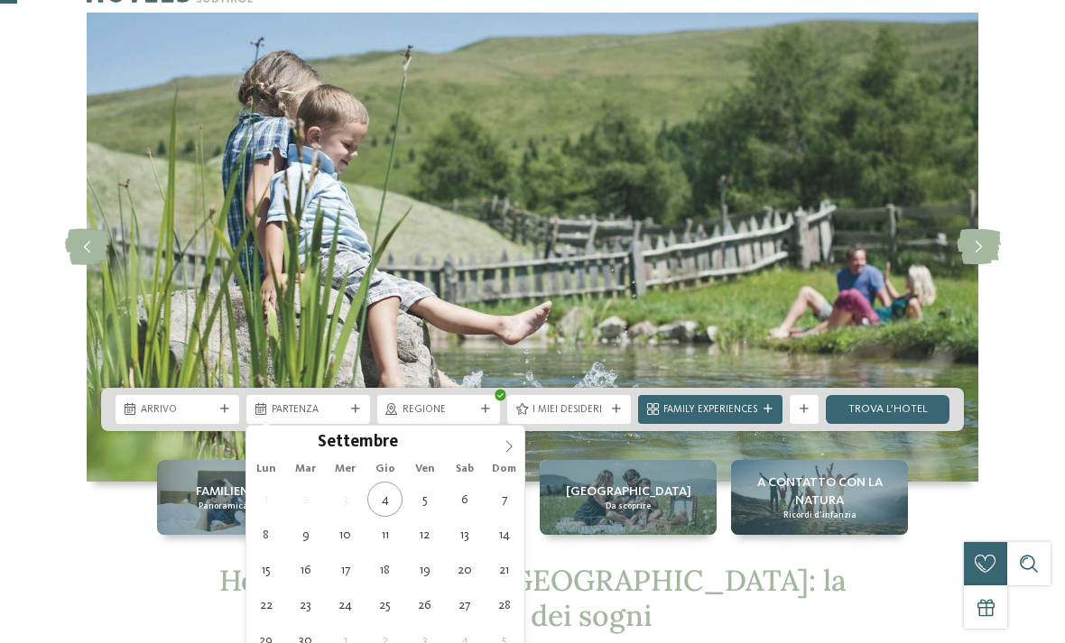
click at [515, 442] on span at bounding box center [509, 441] width 31 height 31
type div "03.10.2025"
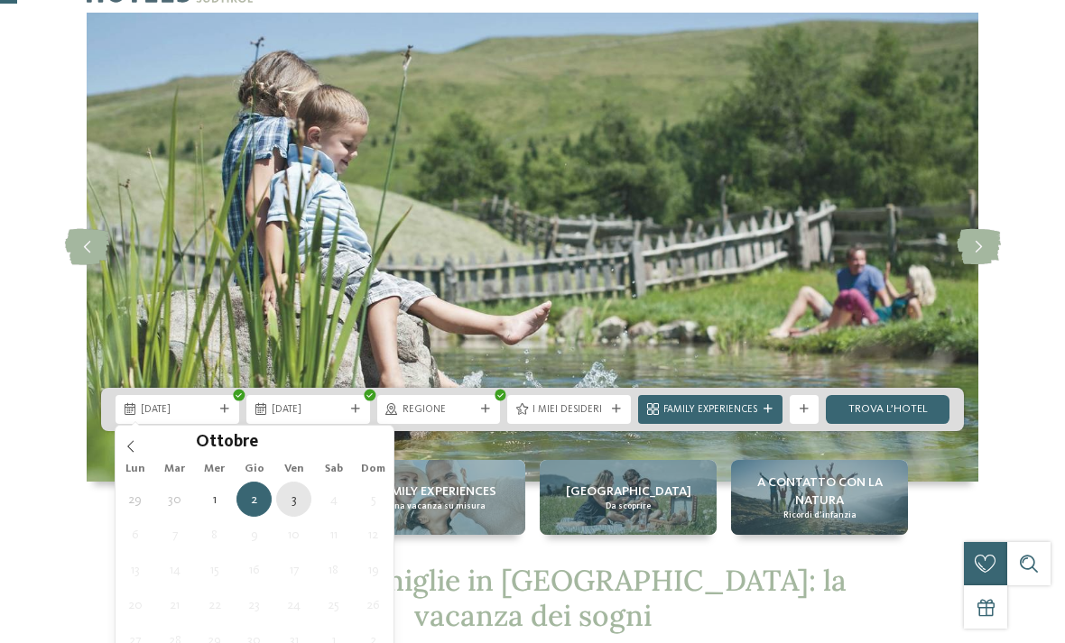
type div "03.10.2025"
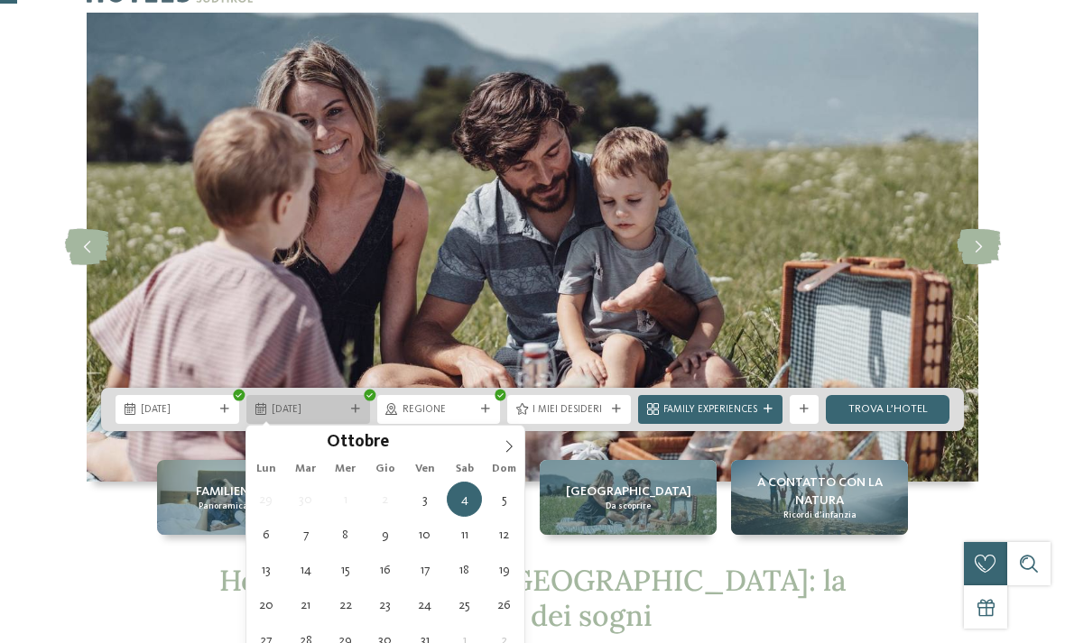
click at [360, 402] on div "04.10.2025" at bounding box center [308, 409] width 124 height 29
type div "06.10.2025"
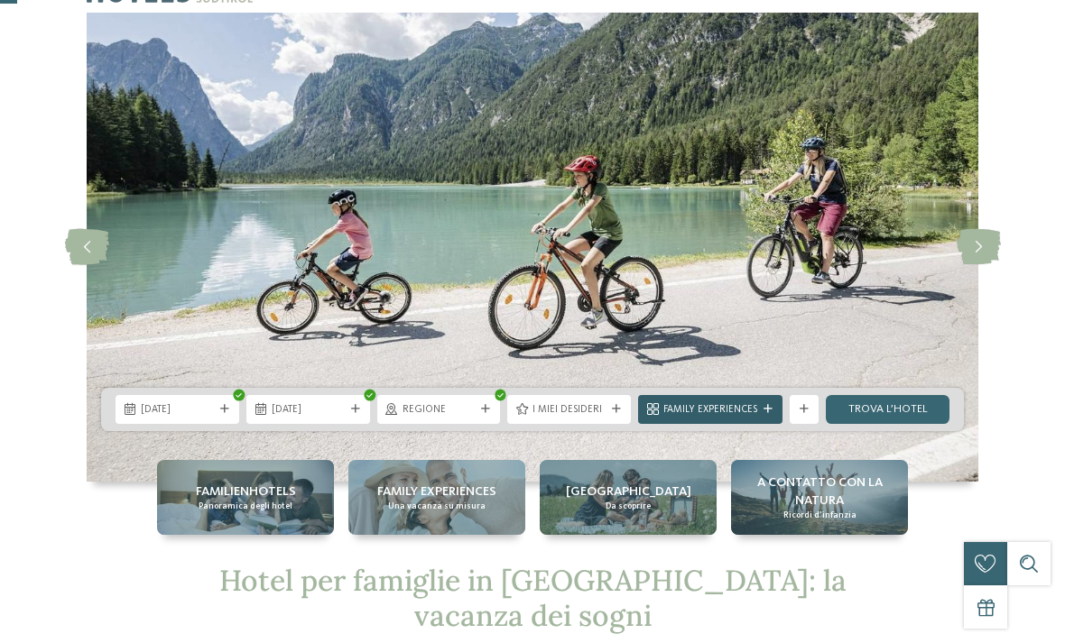
click at [768, 403] on div "Family Experiences" at bounding box center [710, 409] width 144 height 29
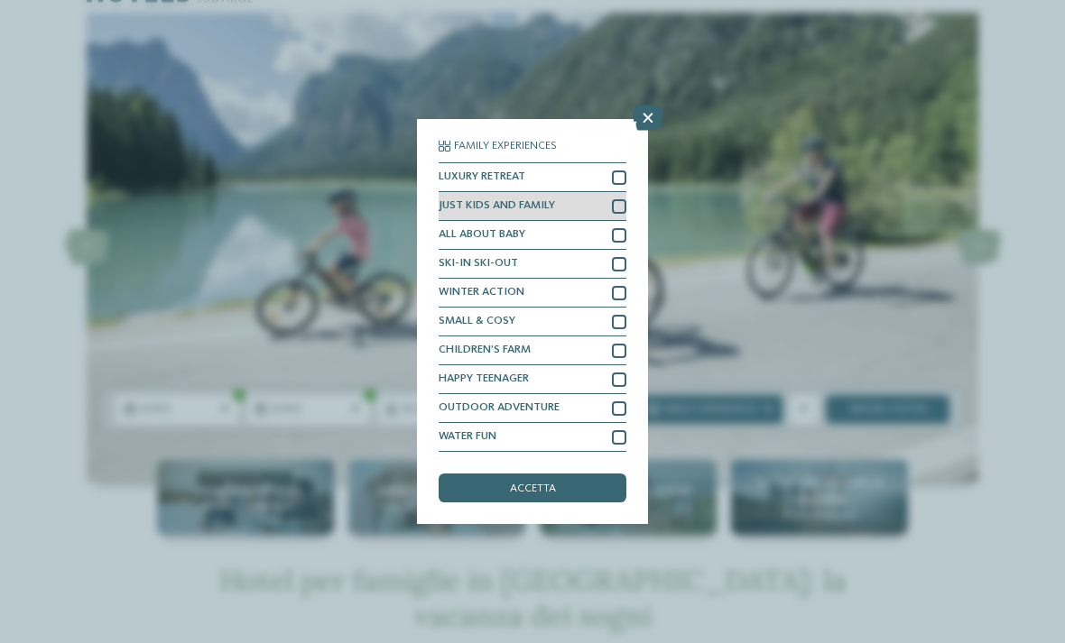
click at [617, 199] on div at bounding box center [619, 206] width 14 height 14
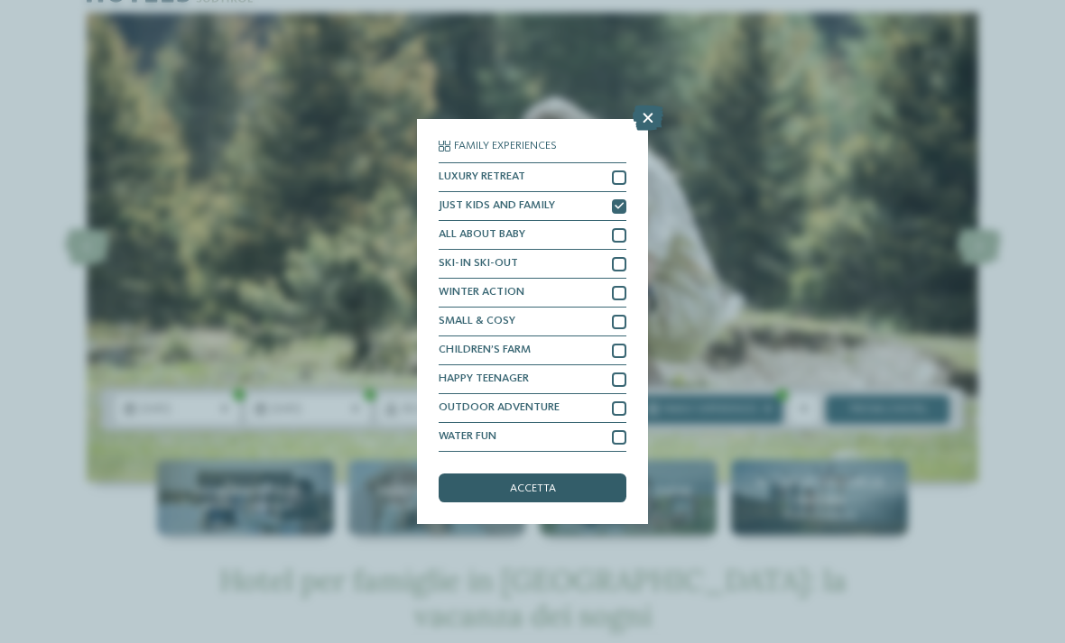
click at [589, 474] on div "accetta" at bounding box center [533, 488] width 188 height 29
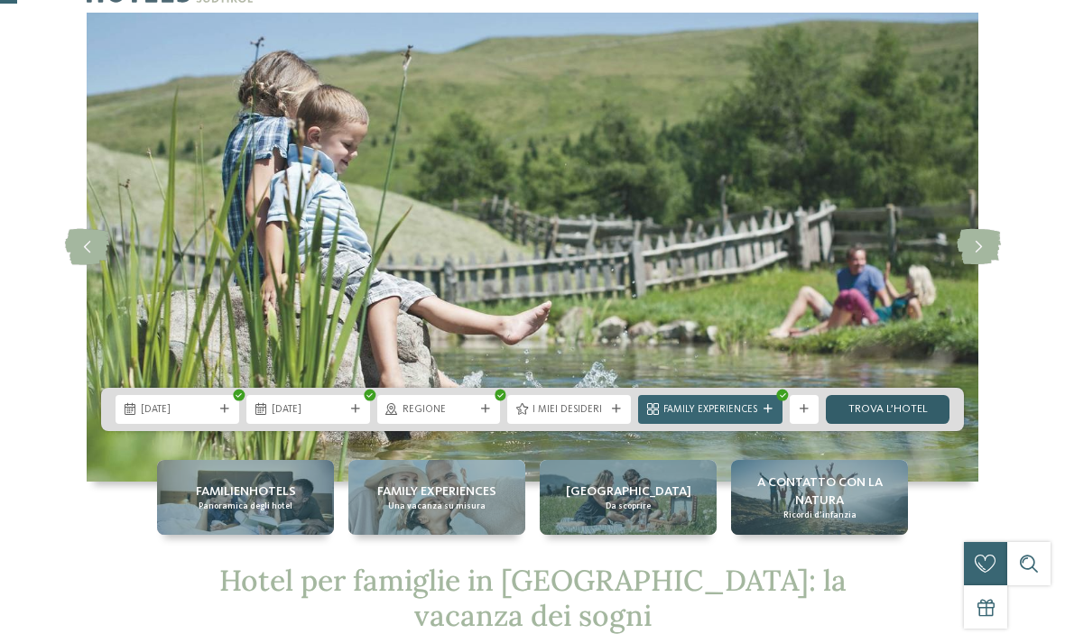
click at [933, 408] on link "trova l’hotel" at bounding box center [888, 409] width 124 height 29
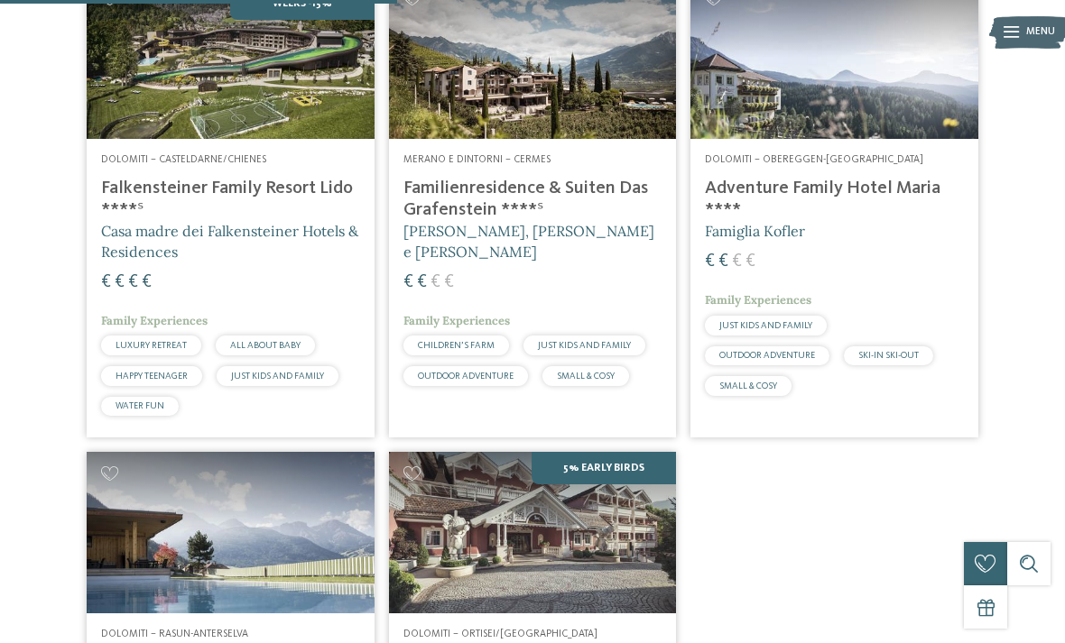
scroll to position [540, 0]
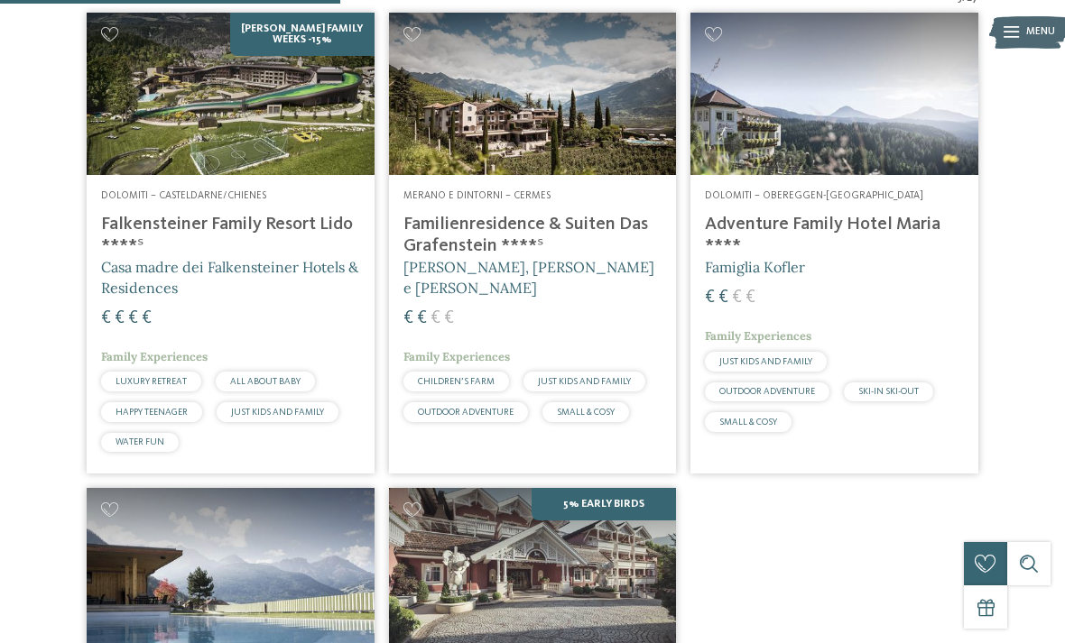
click at [902, 217] on h4 "Adventure Family Hotel Maria ****" at bounding box center [834, 235] width 259 height 43
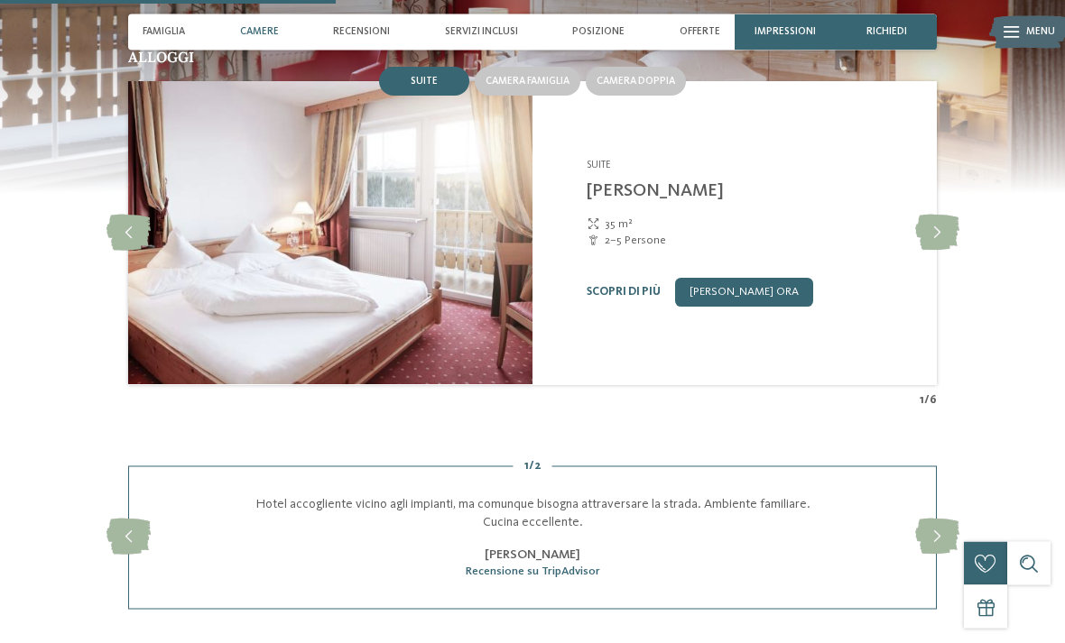
scroll to position [1394, 0]
